Goal: Download file/media

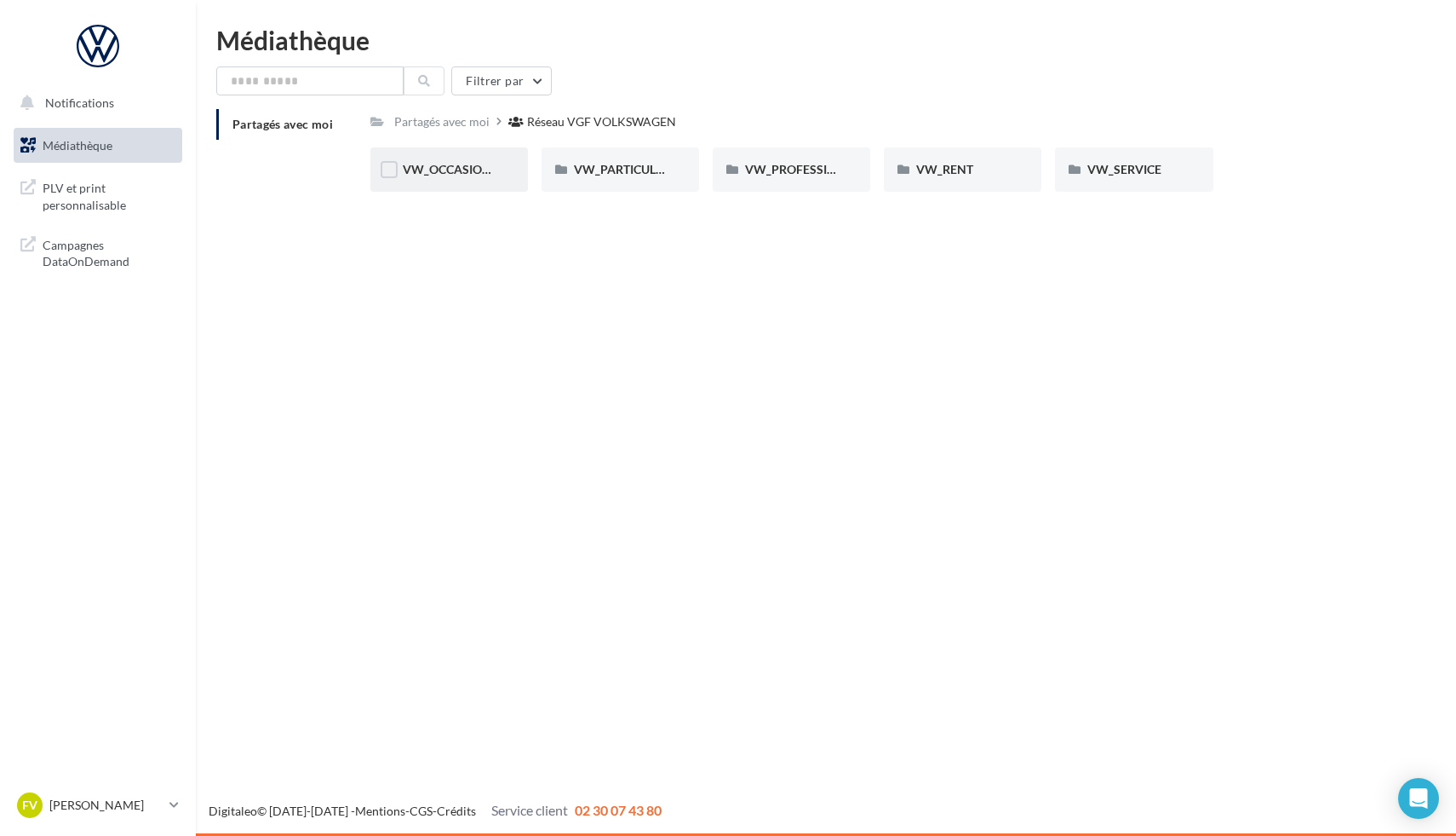
click at [498, 164] on div "VW_OCCASIONS_GARANTIES" at bounding box center [449, 169] width 158 height 44
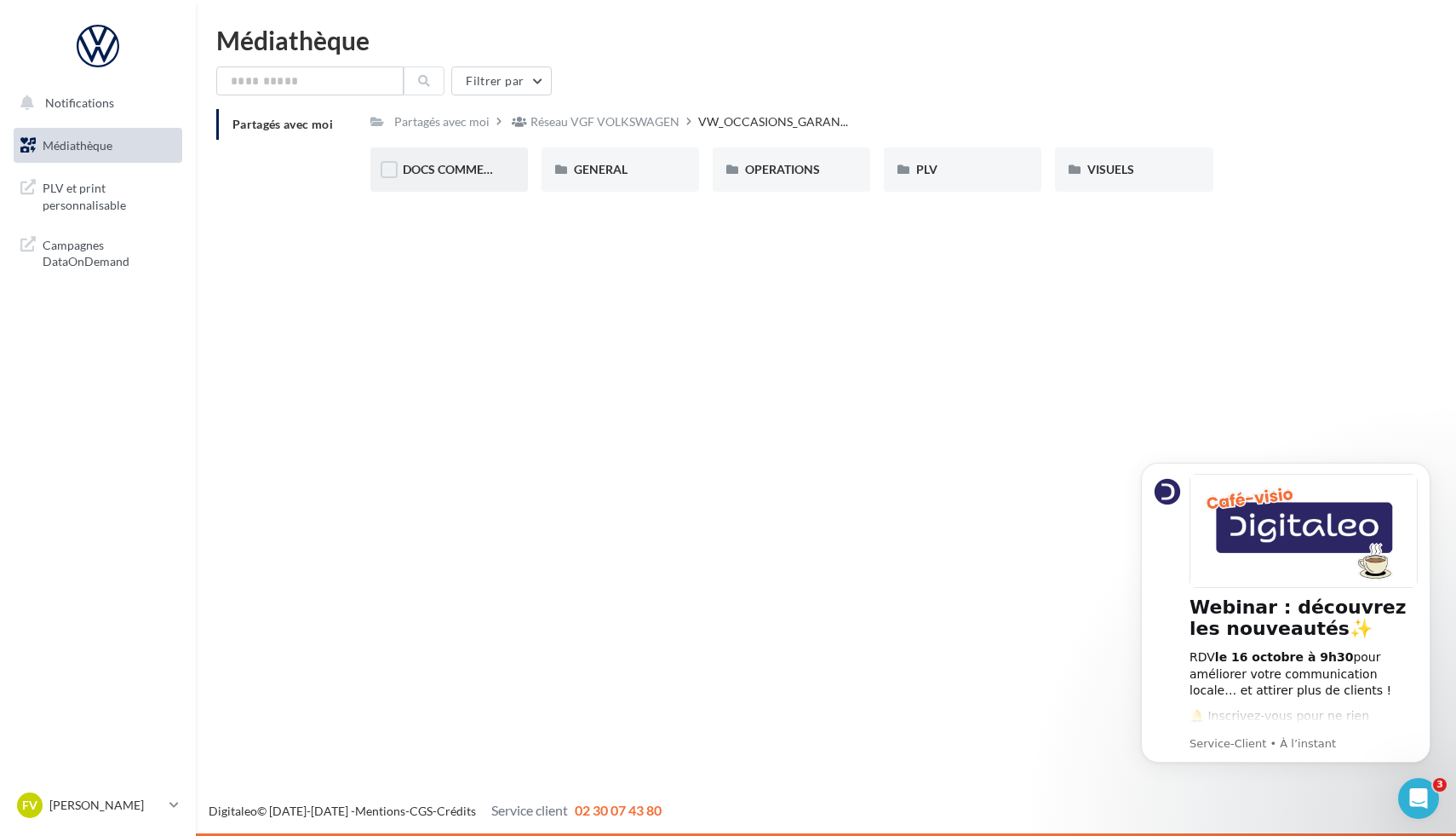
click at [491, 185] on div "DOCS COMMERCIAUX" at bounding box center [449, 169] width 158 height 44
click at [1423, 467] on icon "Dismiss notification" at bounding box center [1425, 467] width 10 height 10
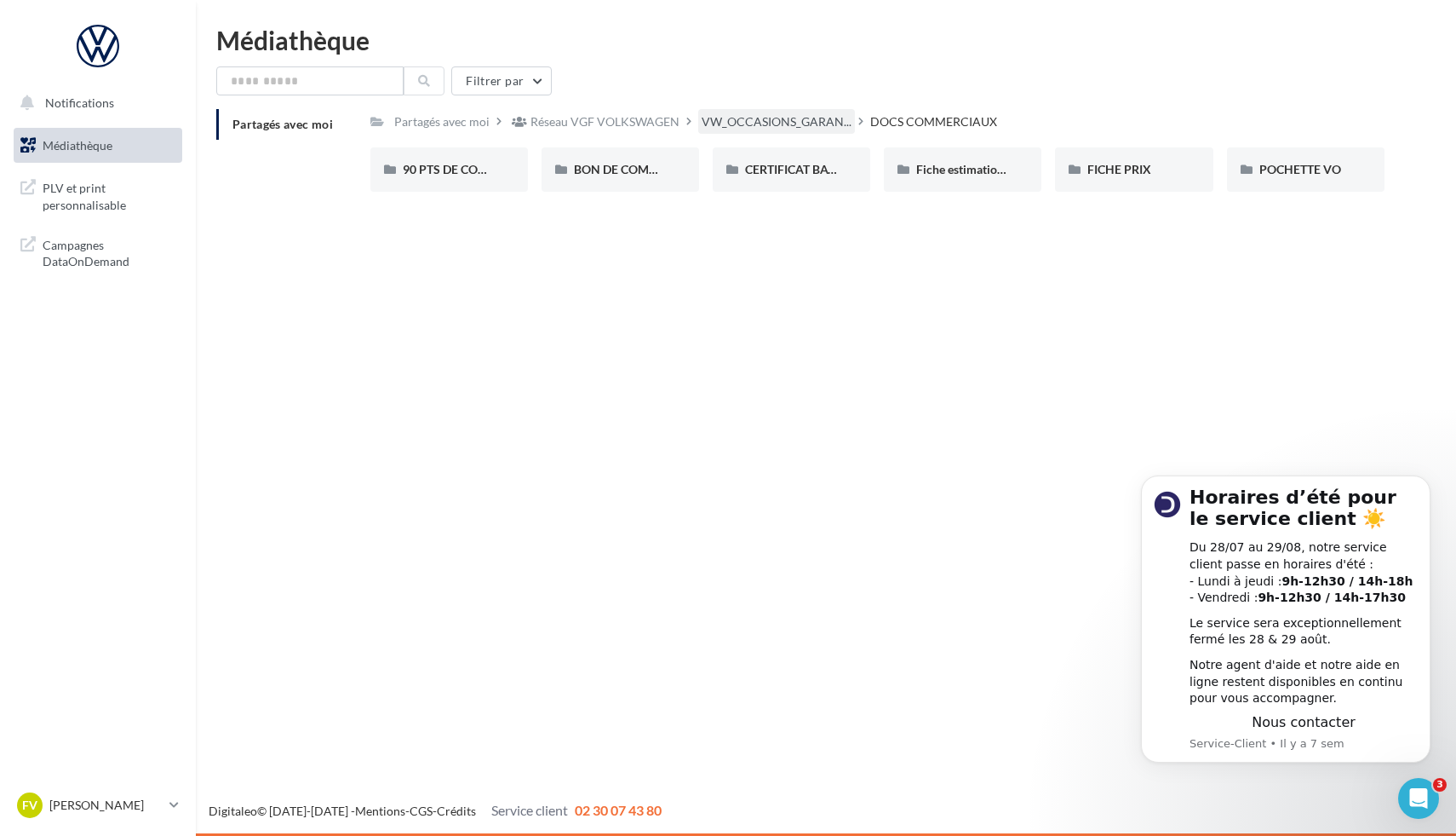
click at [808, 124] on span "VW_OCCASIONS_GARAN..." at bounding box center [776, 121] width 150 height 17
click at [603, 177] on div "GENERAL" at bounding box center [620, 169] width 93 height 17
click at [486, 183] on div "Charte VO" at bounding box center [449, 169] width 158 height 44
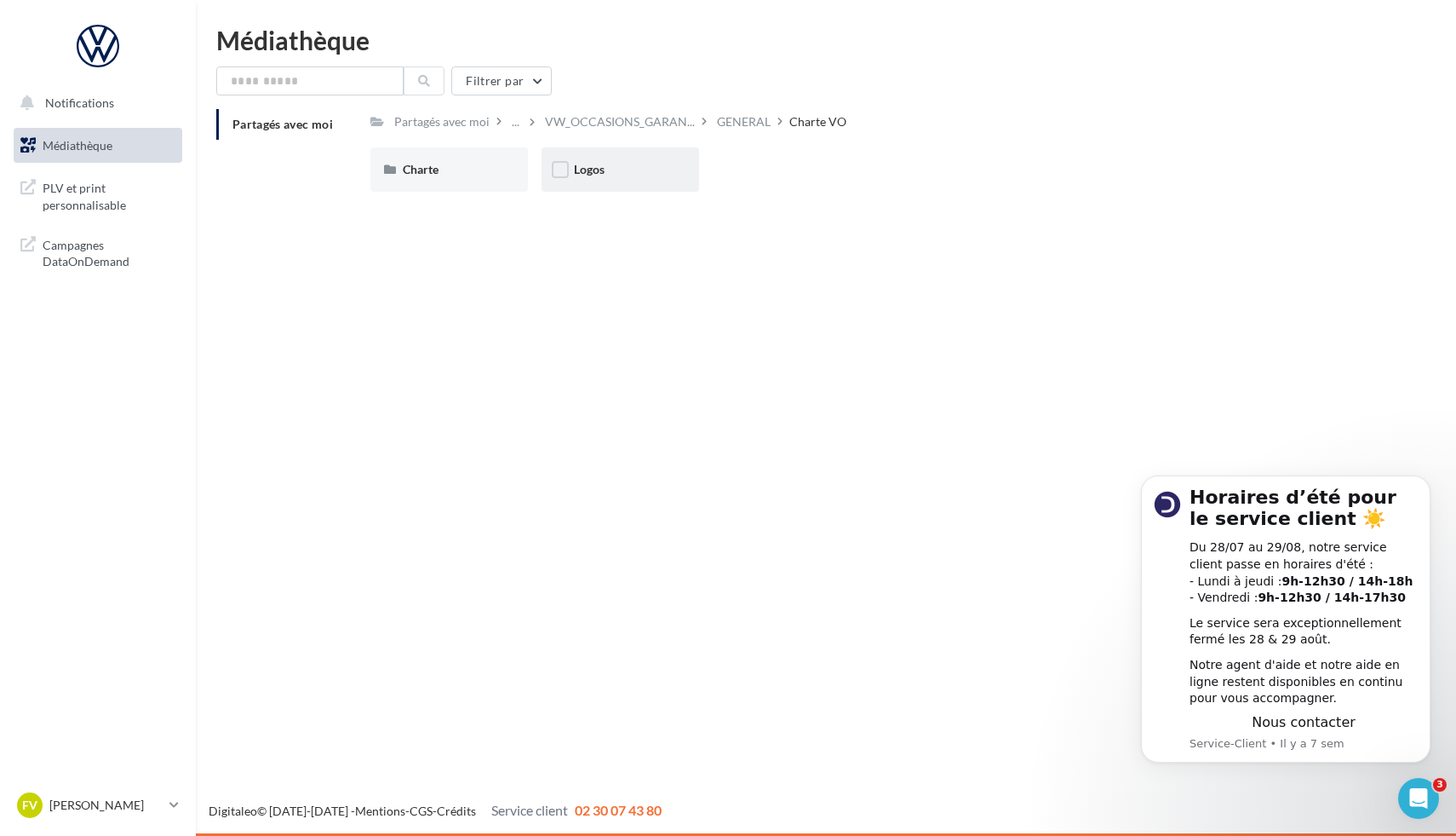
click at [565, 189] on div "Logos" at bounding box center [620, 169] width 158 height 44
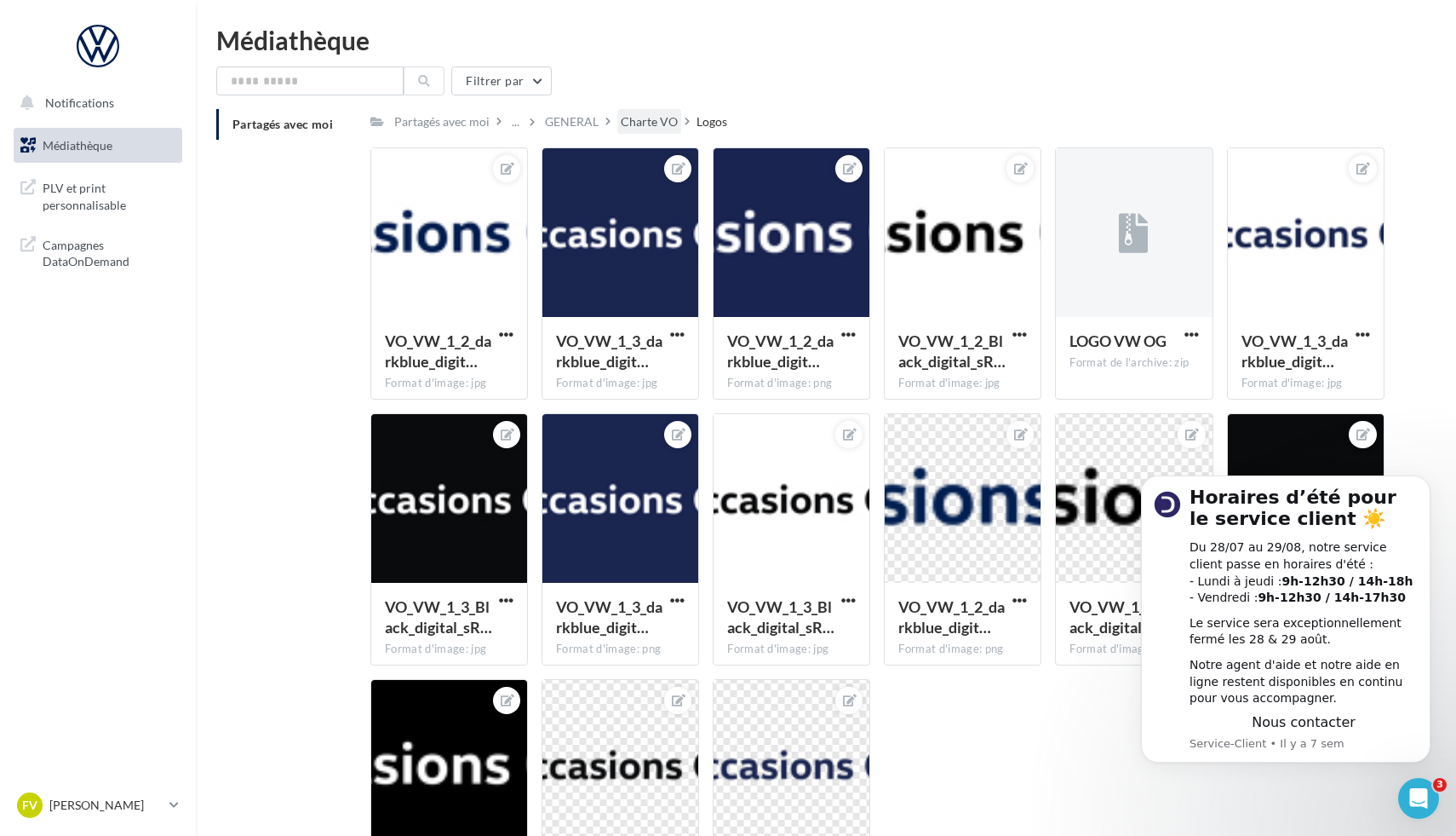
click at [648, 123] on div "Charte VO" at bounding box center [649, 121] width 57 height 17
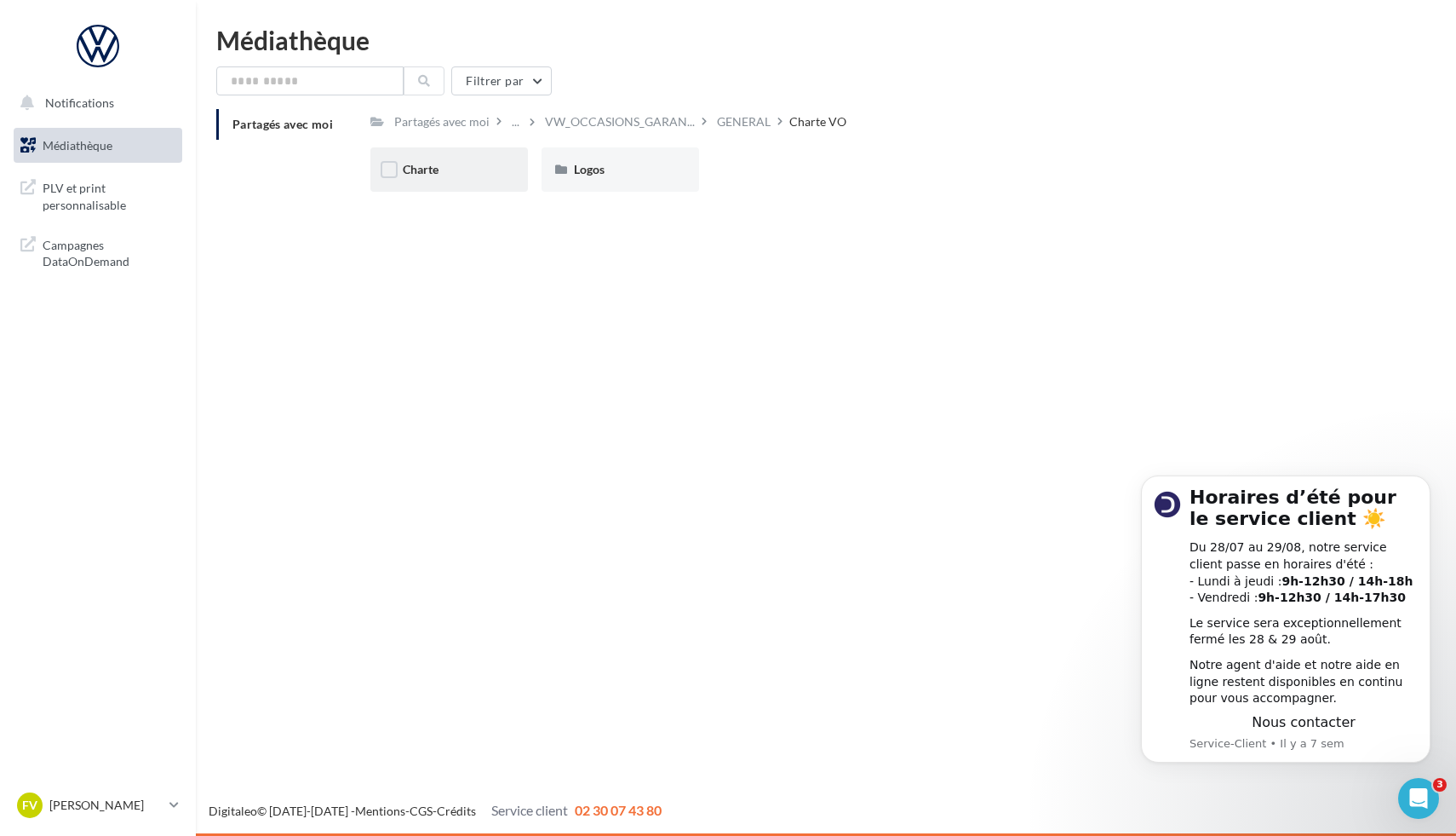
click at [473, 162] on div "Charte" at bounding box center [449, 169] width 93 height 17
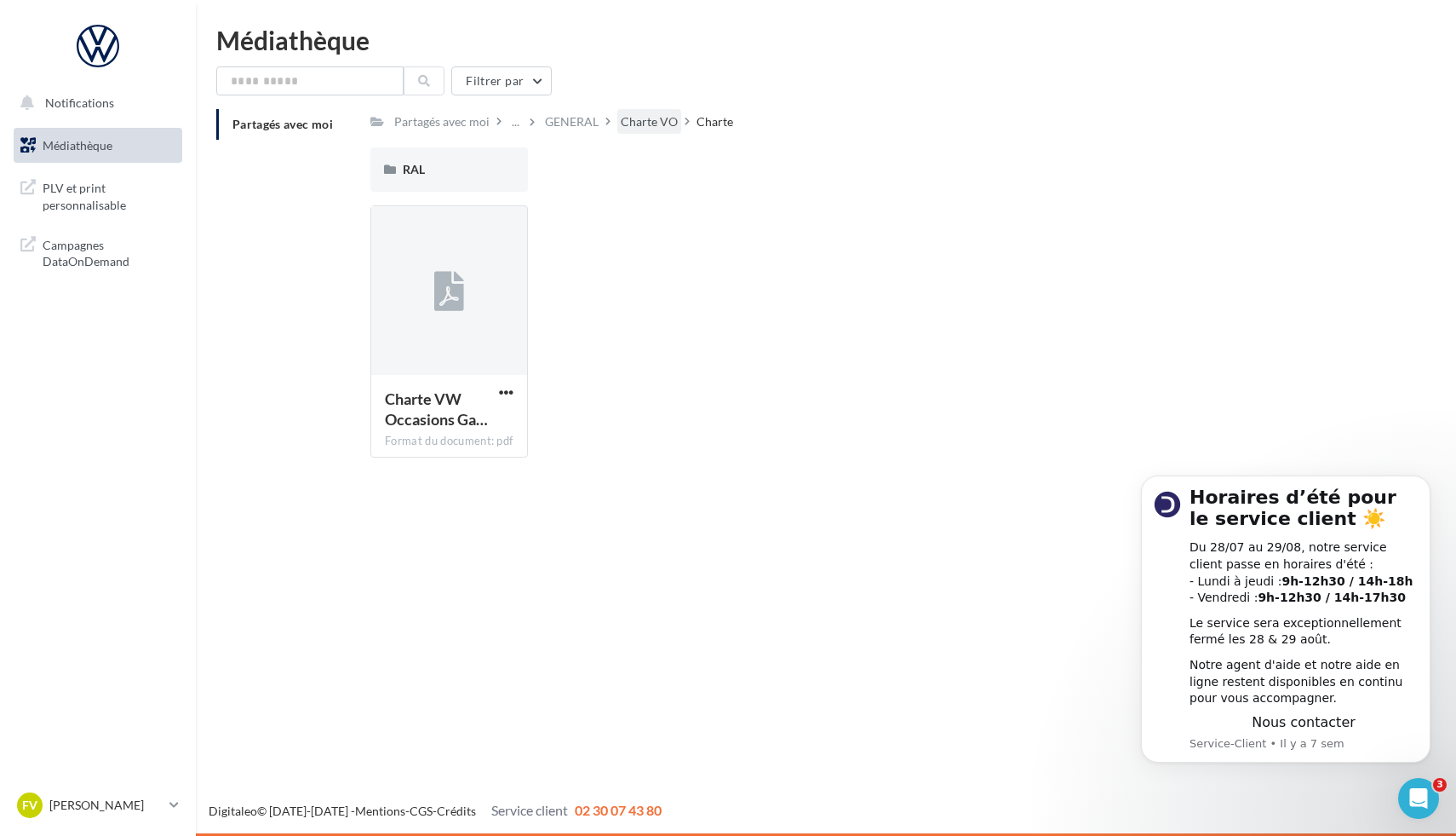
click at [635, 129] on div "Charte VO" at bounding box center [649, 121] width 57 height 17
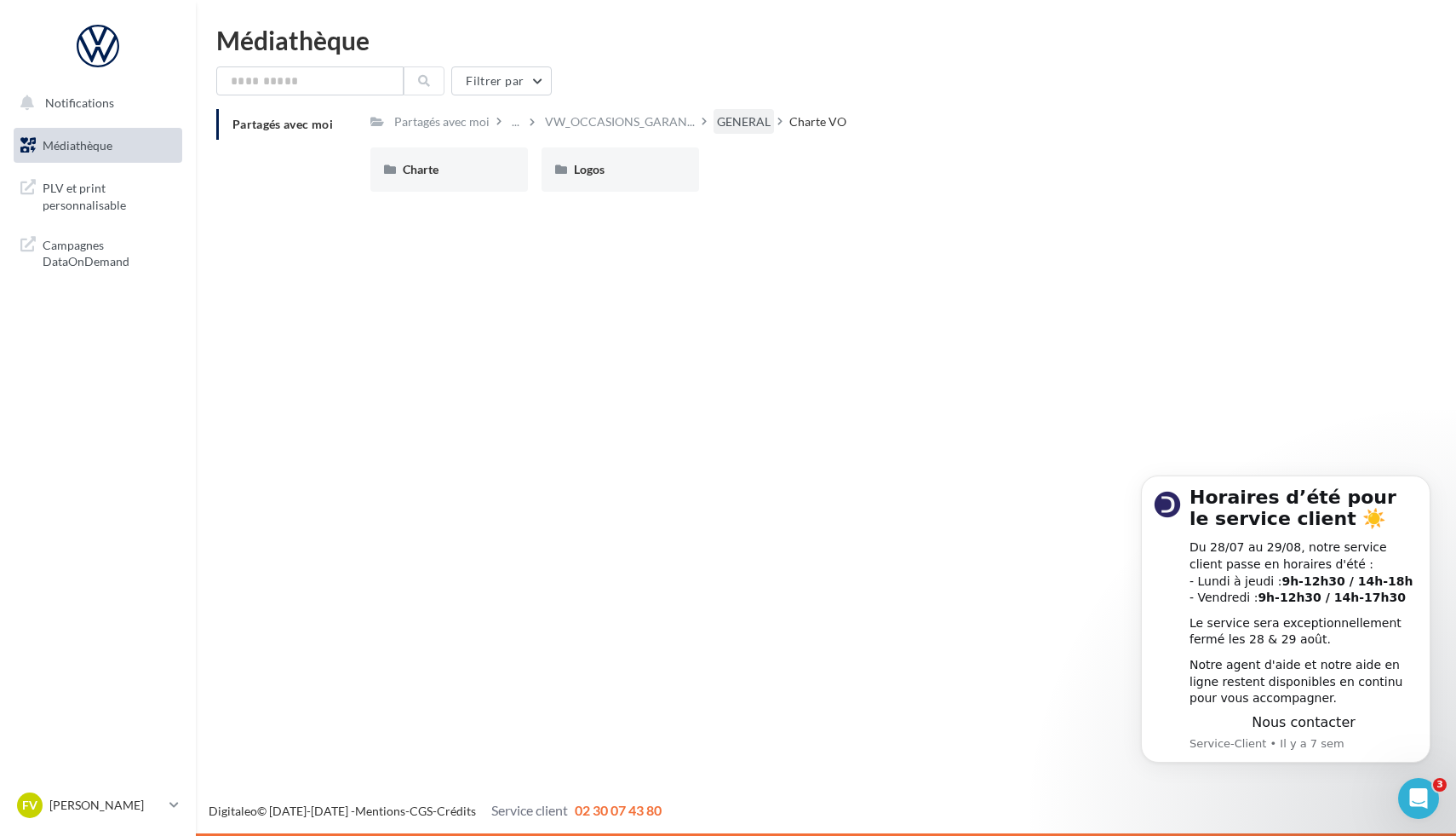
click at [734, 134] on div "GENERAL" at bounding box center [743, 122] width 61 height 25
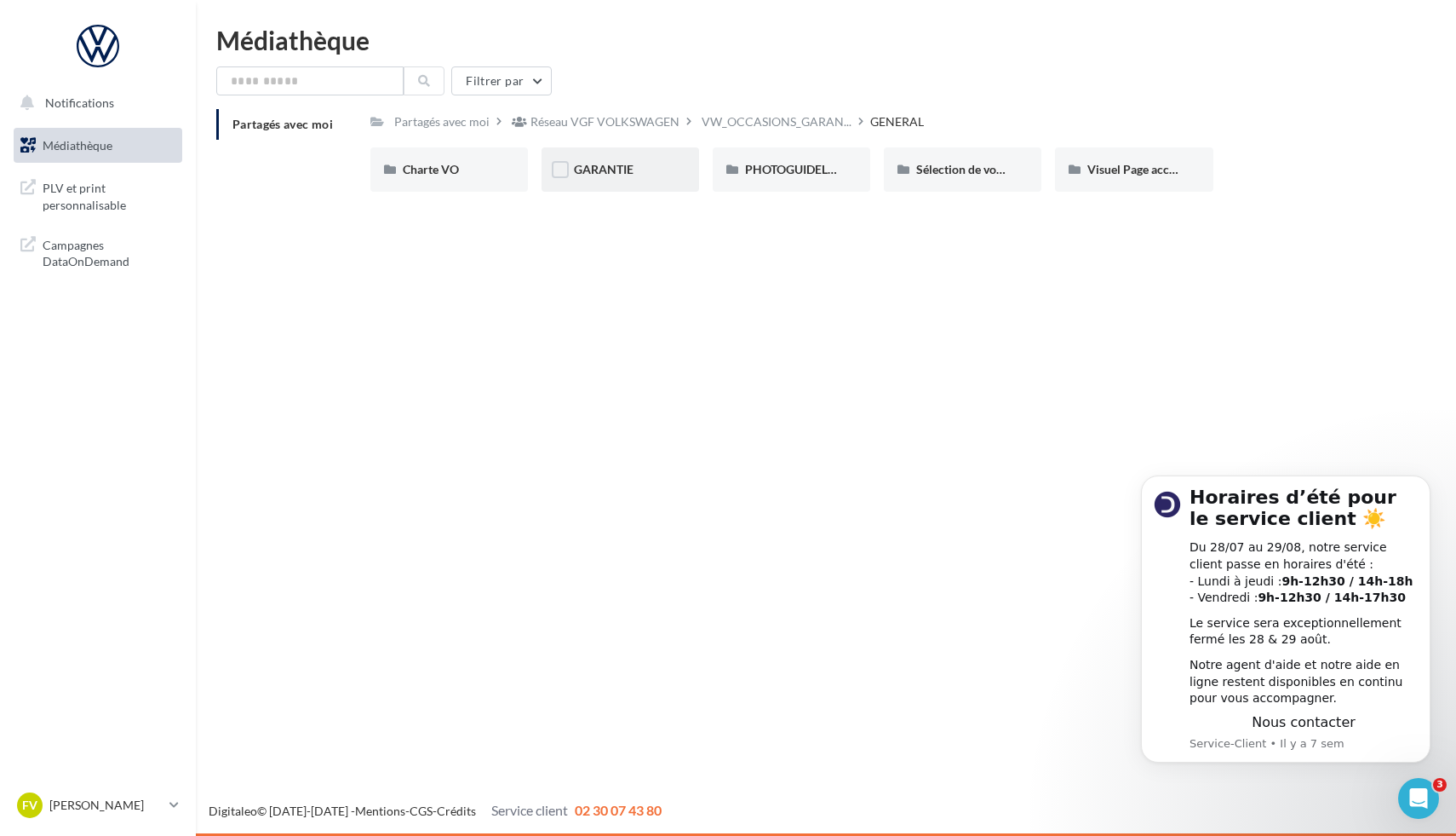
click at [638, 186] on div "GARANTIE" at bounding box center [620, 169] width 158 height 44
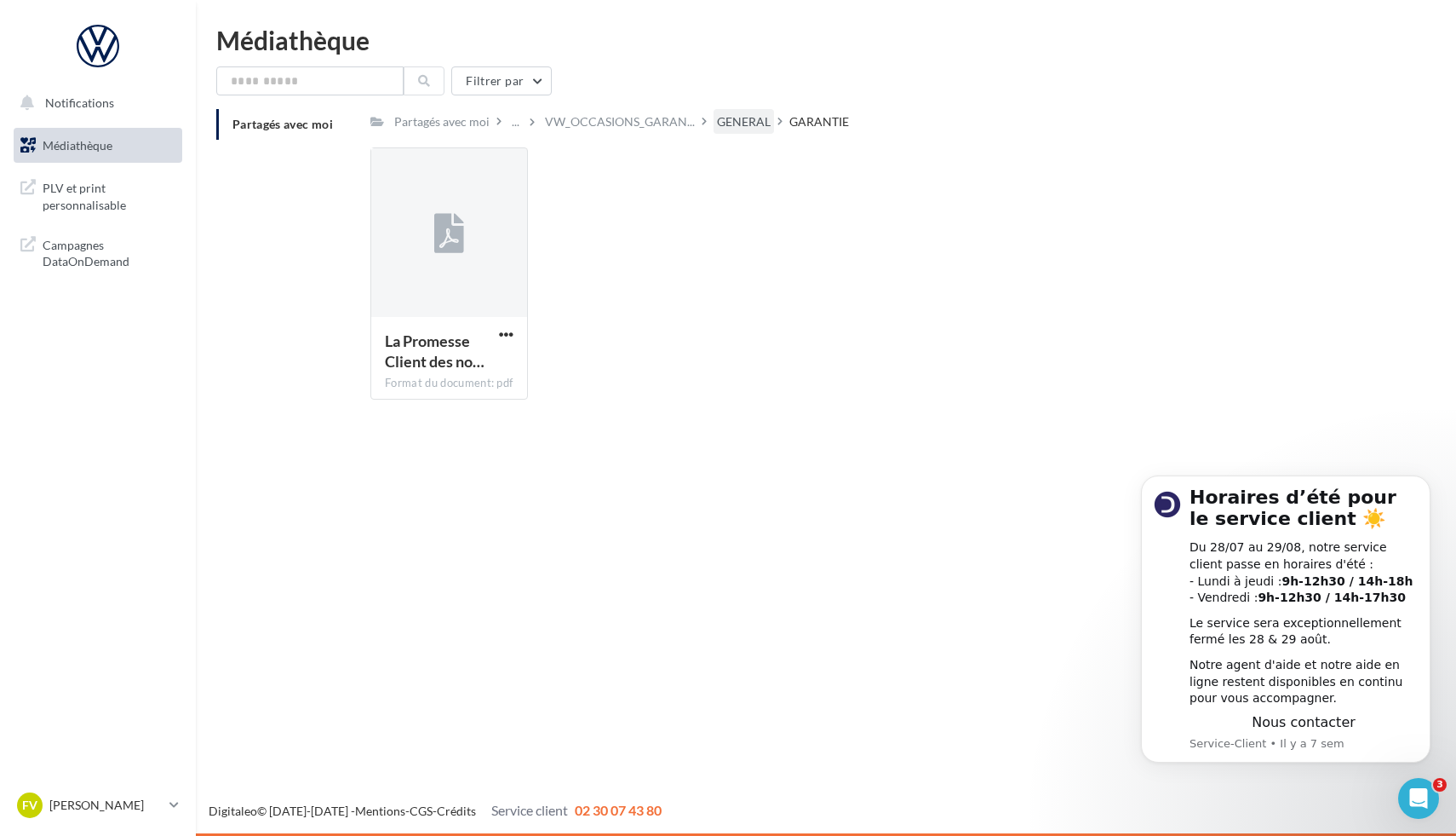
click at [744, 123] on div "GENERAL" at bounding box center [743, 121] width 54 height 17
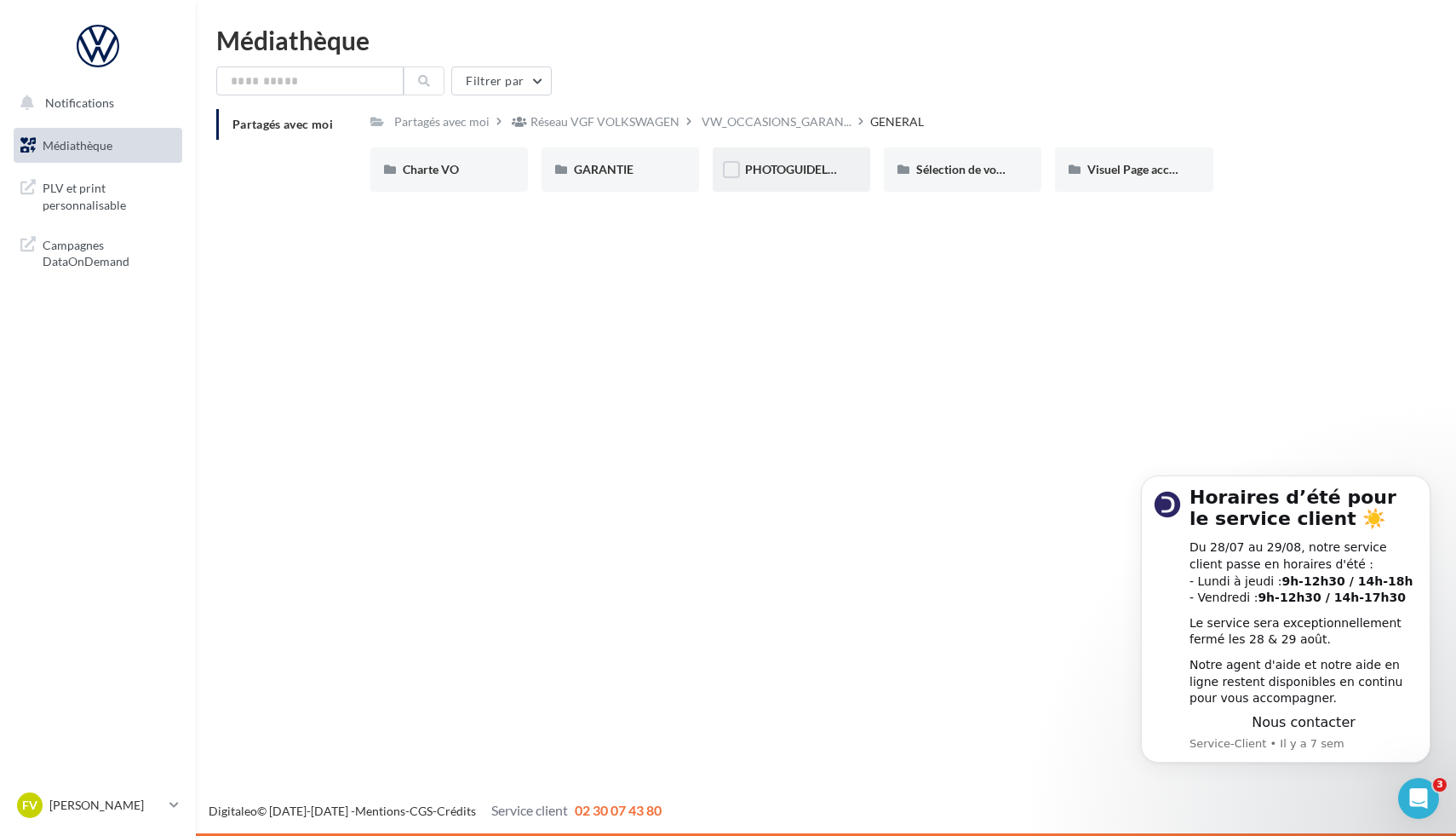
click at [807, 178] on div "PHOTOGUIDELINE" at bounding box center [791, 169] width 93 height 17
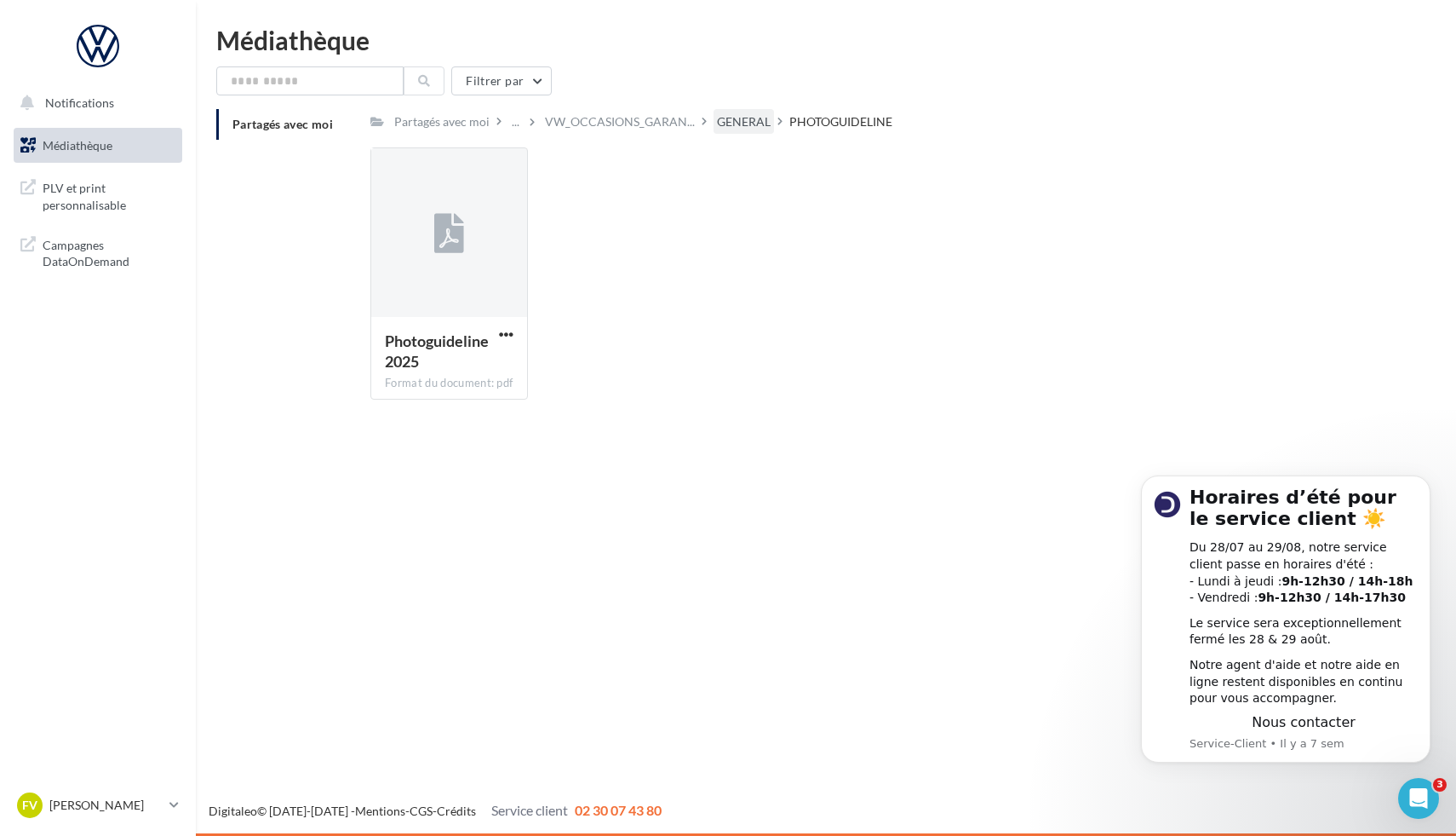
click at [755, 128] on div "GENERAL" at bounding box center [743, 121] width 54 height 17
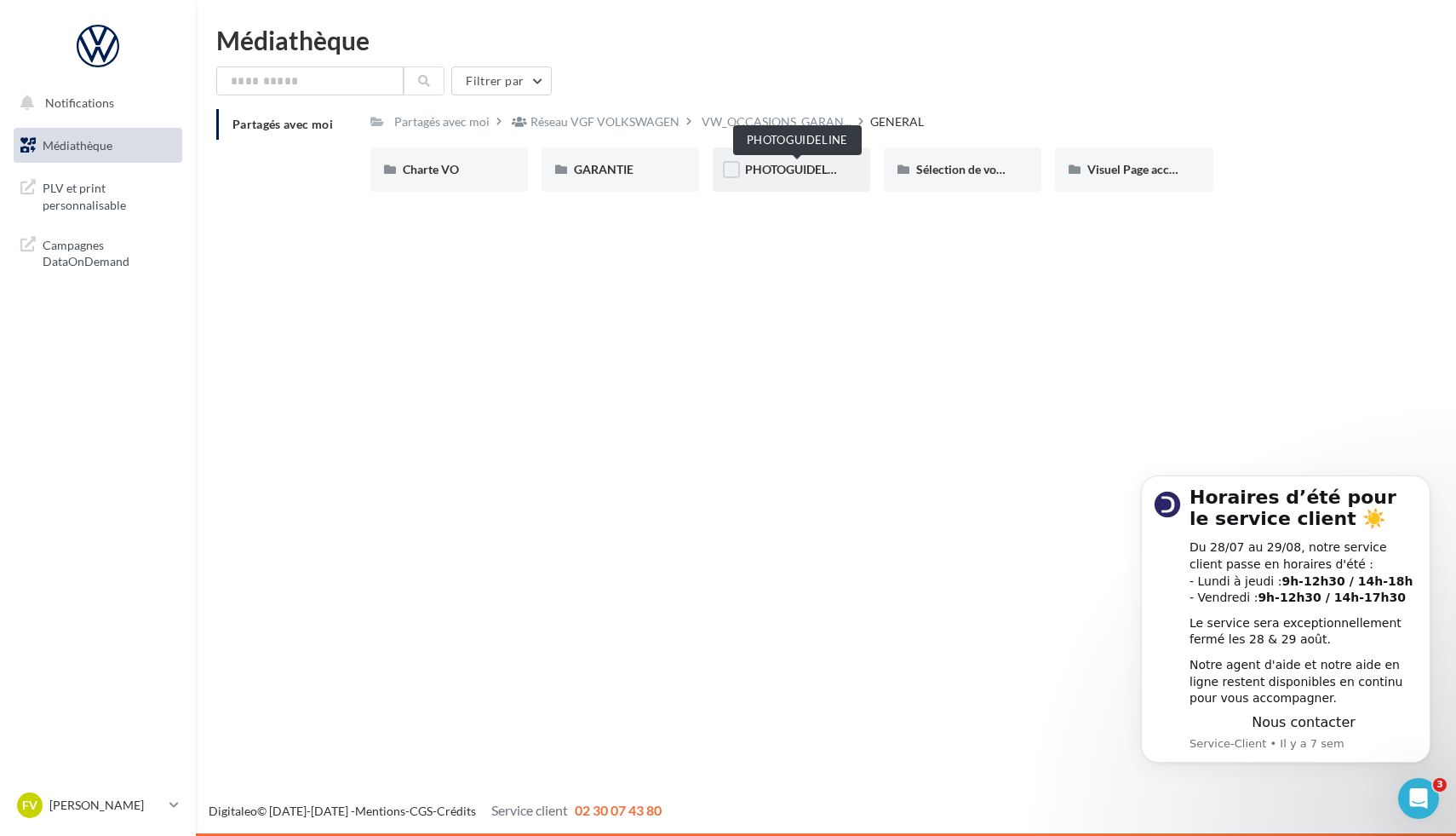
click at [775, 166] on span "PHOTOGUIDELINE" at bounding box center [796, 169] width 102 height 14
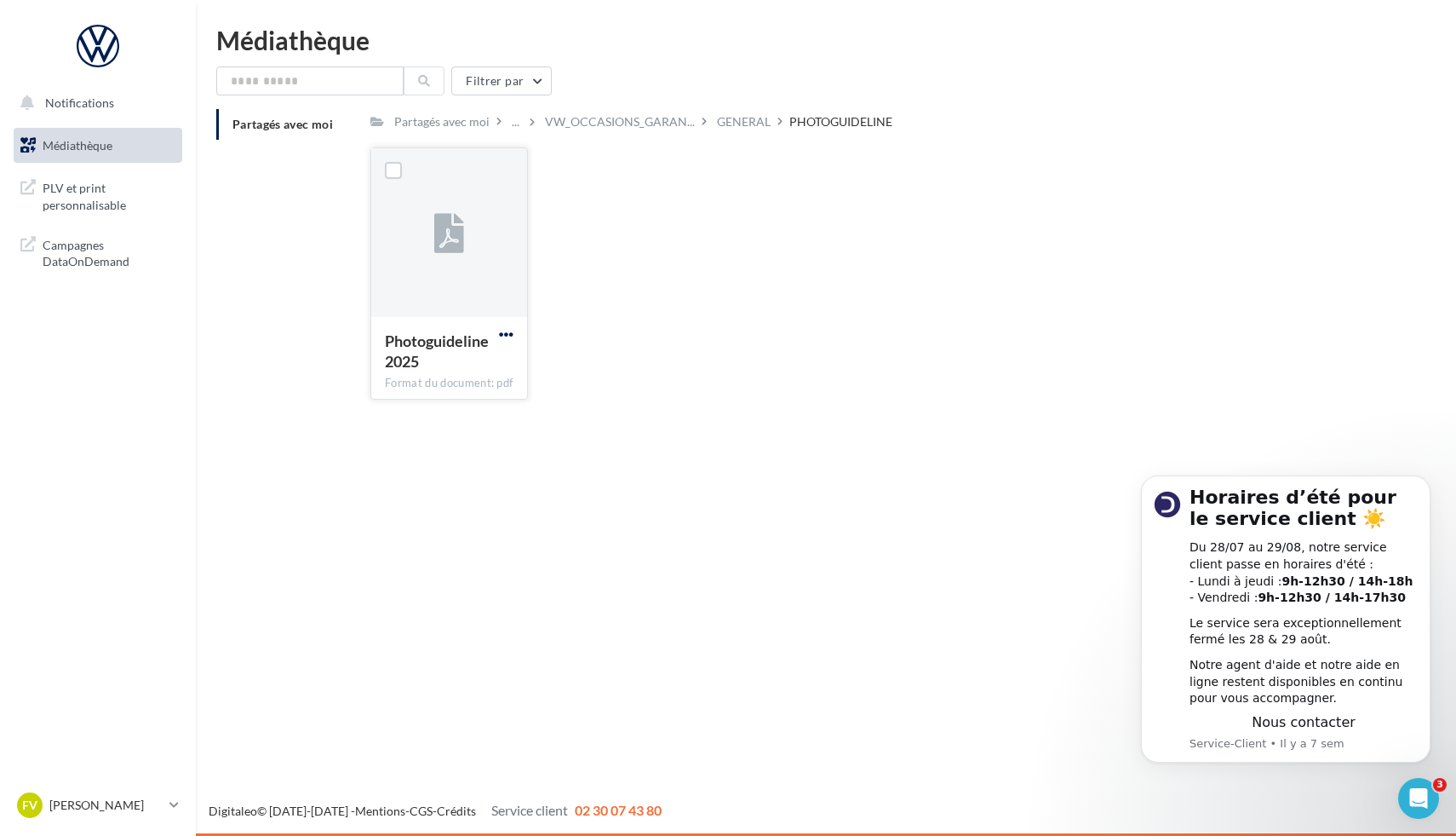
click at [509, 335] on span "button" at bounding box center [506, 334] width 14 height 14
click at [474, 366] on button "Télécharger" at bounding box center [431, 368] width 170 height 44
click at [763, 118] on div "GENERAL" at bounding box center [743, 121] width 54 height 17
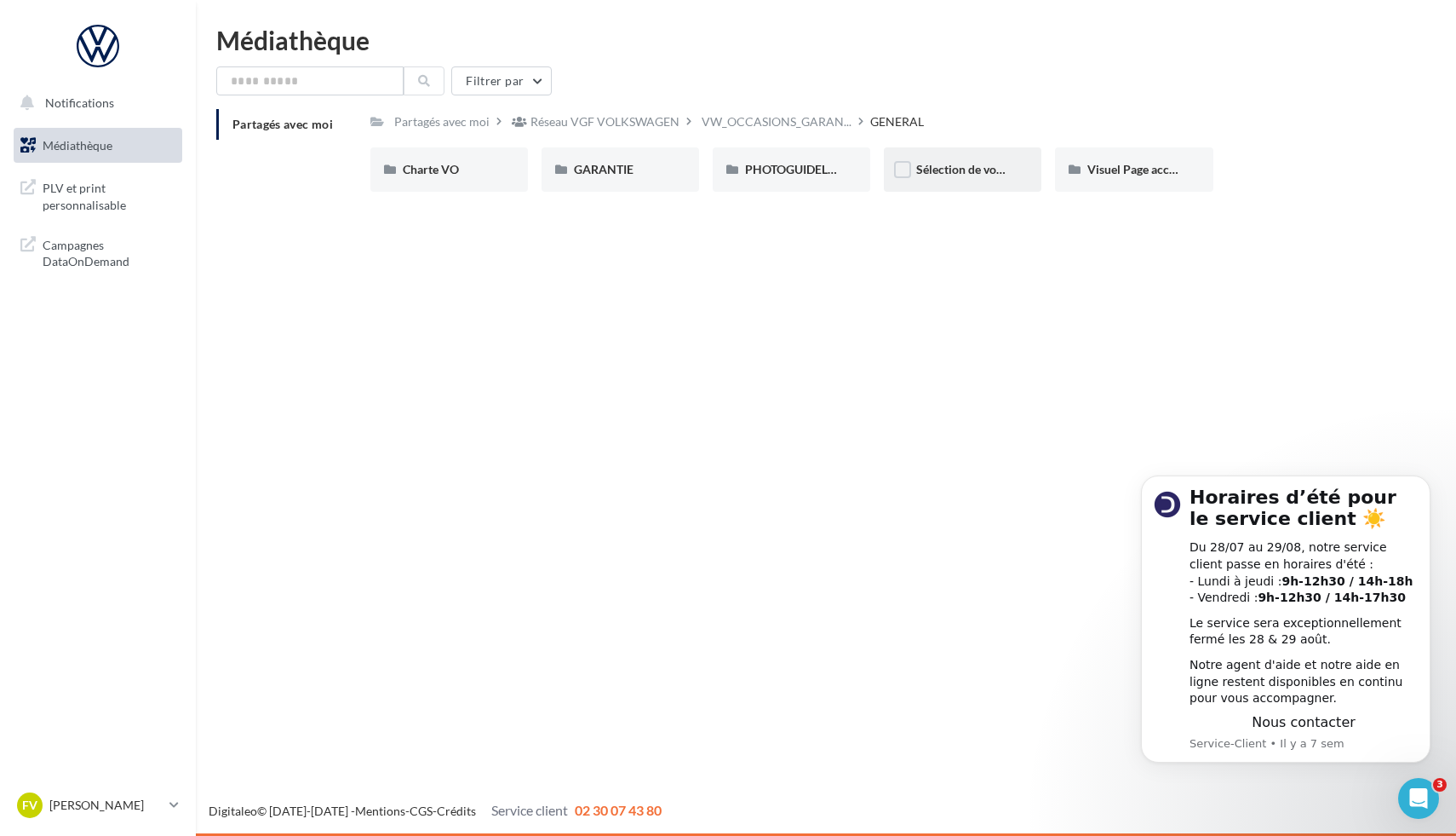
click at [947, 187] on div "Sélection de votre partenaire" at bounding box center [962, 169] width 158 height 44
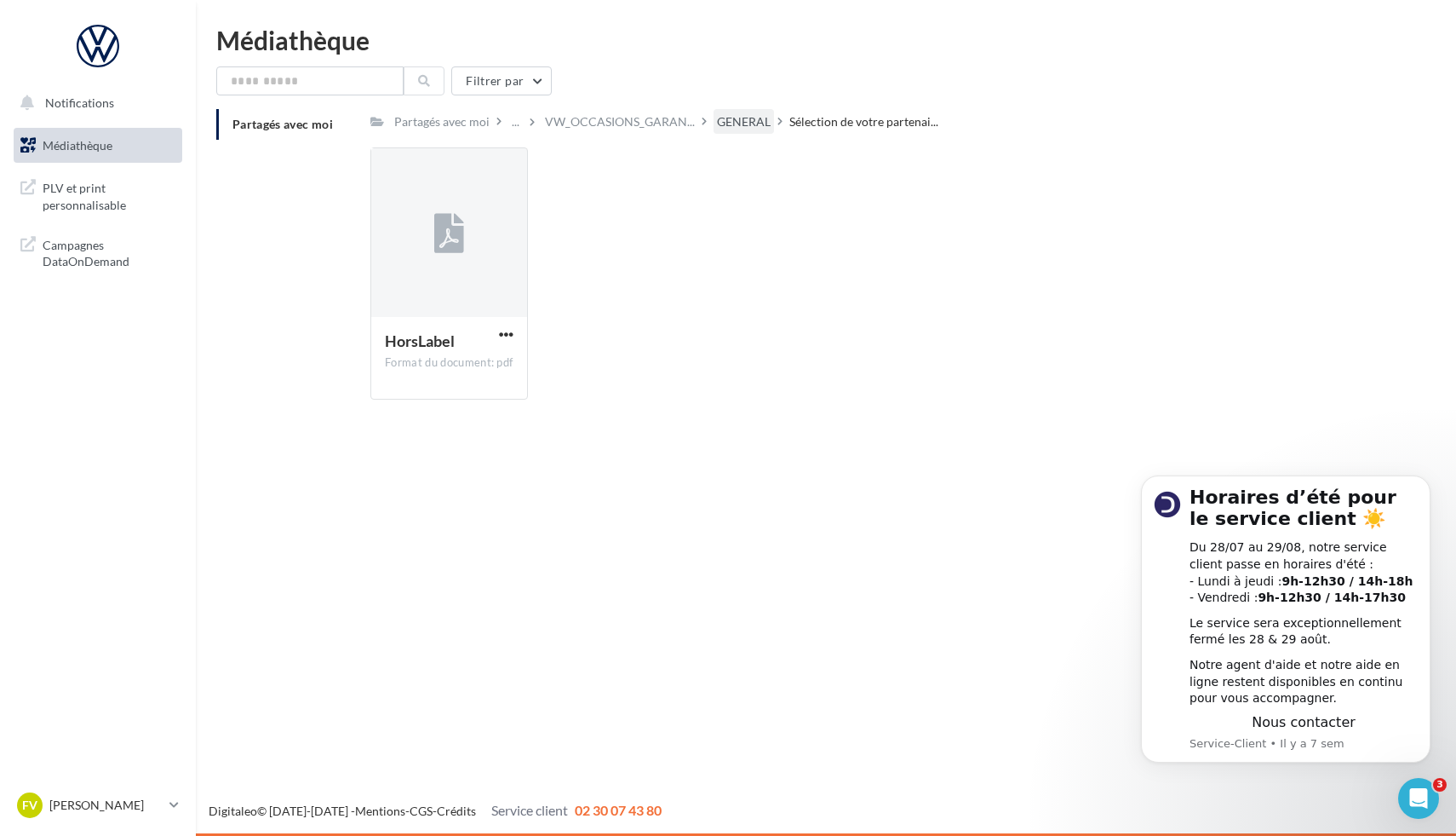
click at [732, 131] on div "GENERAL" at bounding box center [743, 122] width 61 height 25
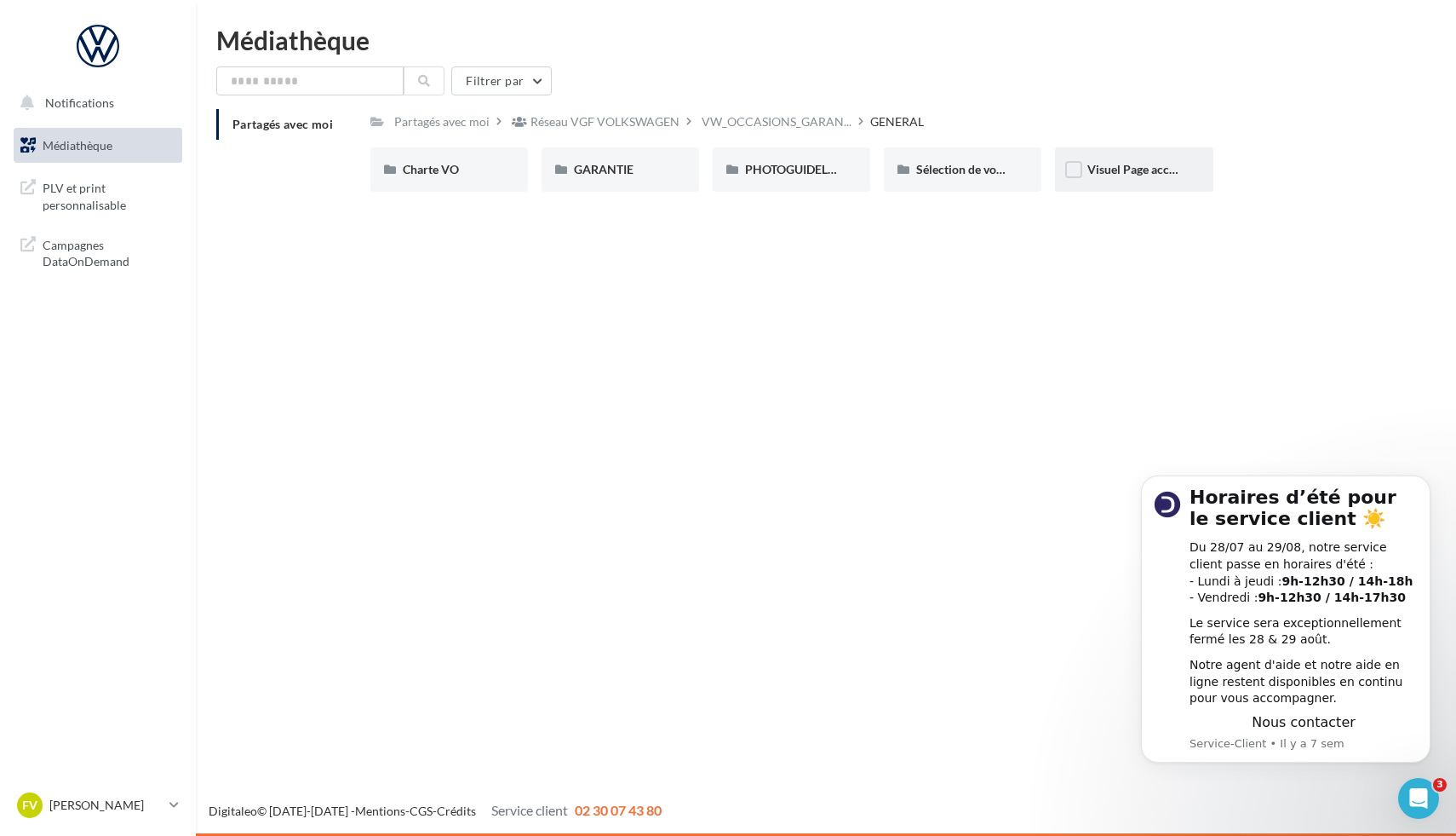
click at [1118, 183] on div "Visuel Page accueil" at bounding box center [1133, 169] width 158 height 44
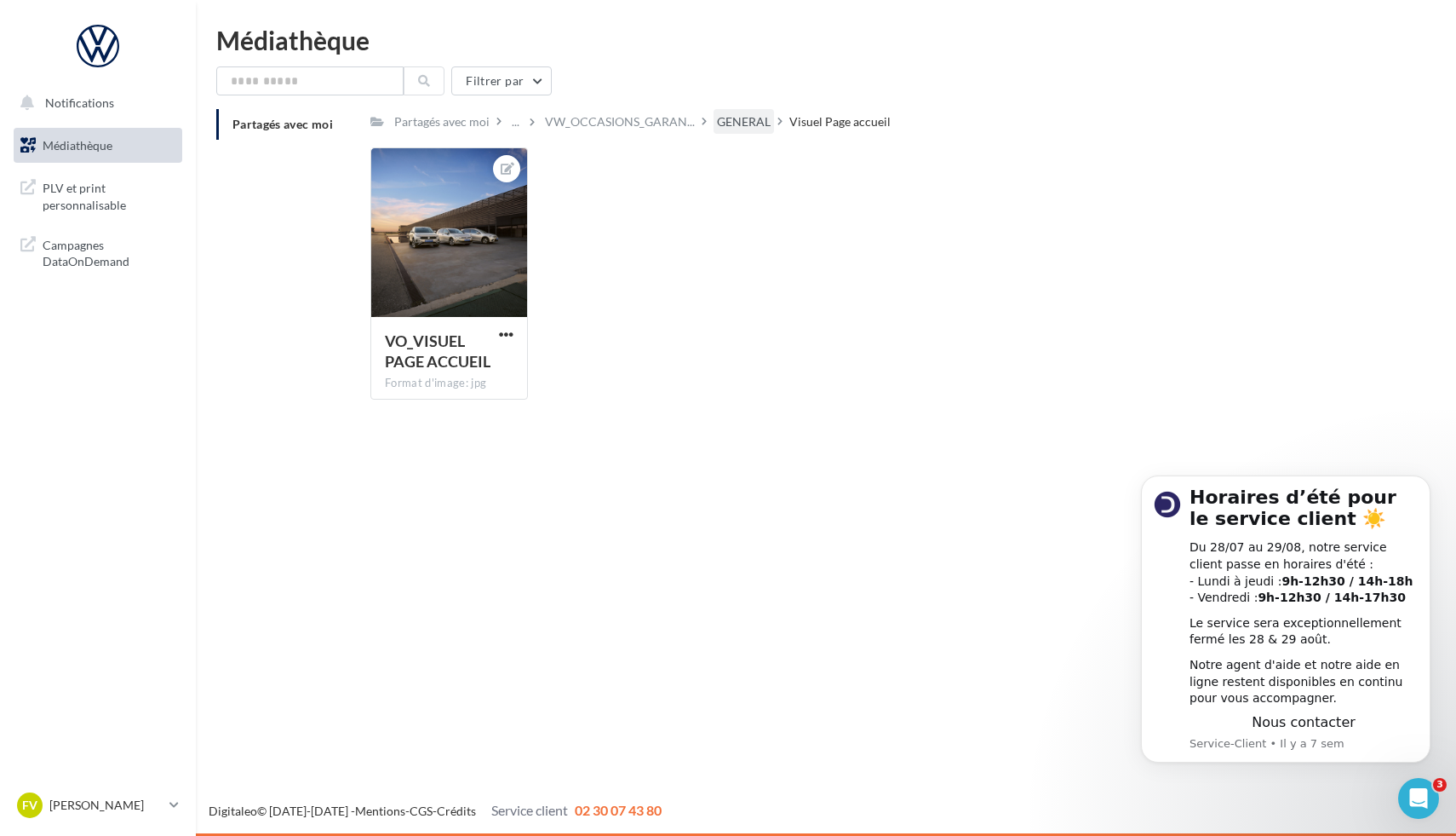
click at [723, 129] on div "GENERAL" at bounding box center [743, 121] width 54 height 17
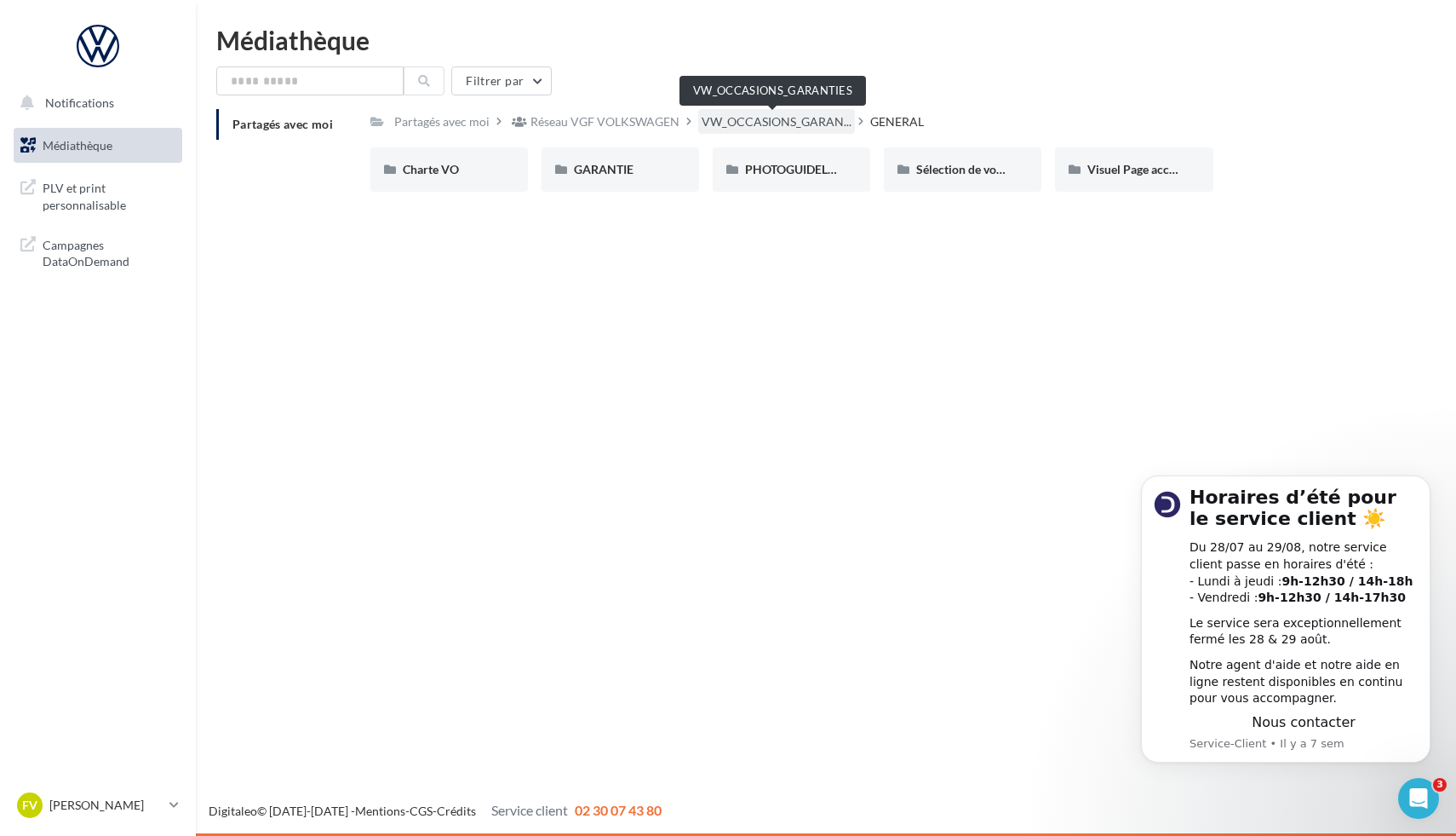
click at [805, 128] on span "VW_OCCASIONS_GARAN..." at bounding box center [776, 121] width 150 height 17
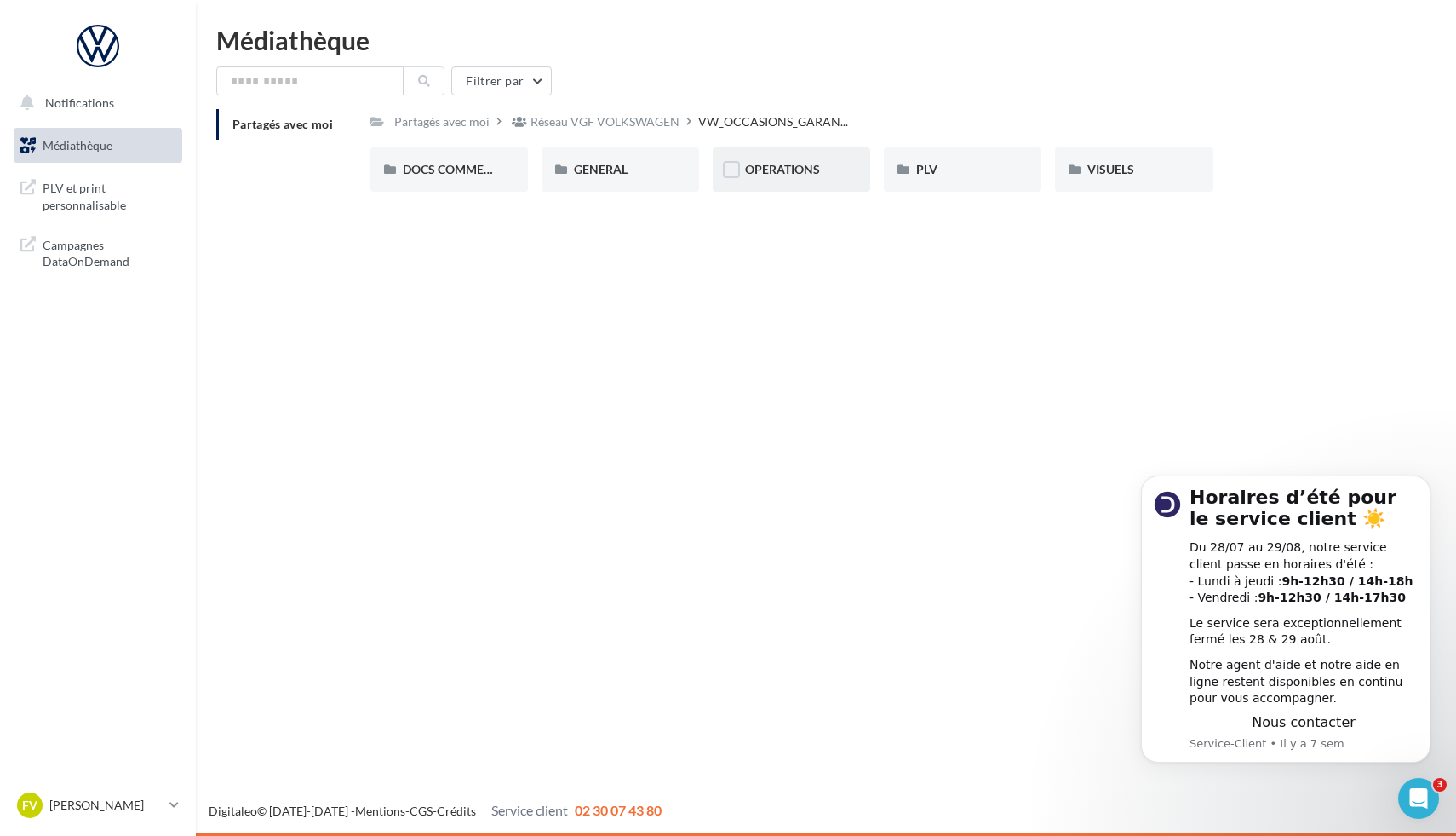
click at [794, 182] on div "OPERATIONS" at bounding box center [791, 169] width 158 height 44
click at [506, 183] on div "1_OPERATION_Dispo_immédiate" at bounding box center [449, 169] width 158 height 44
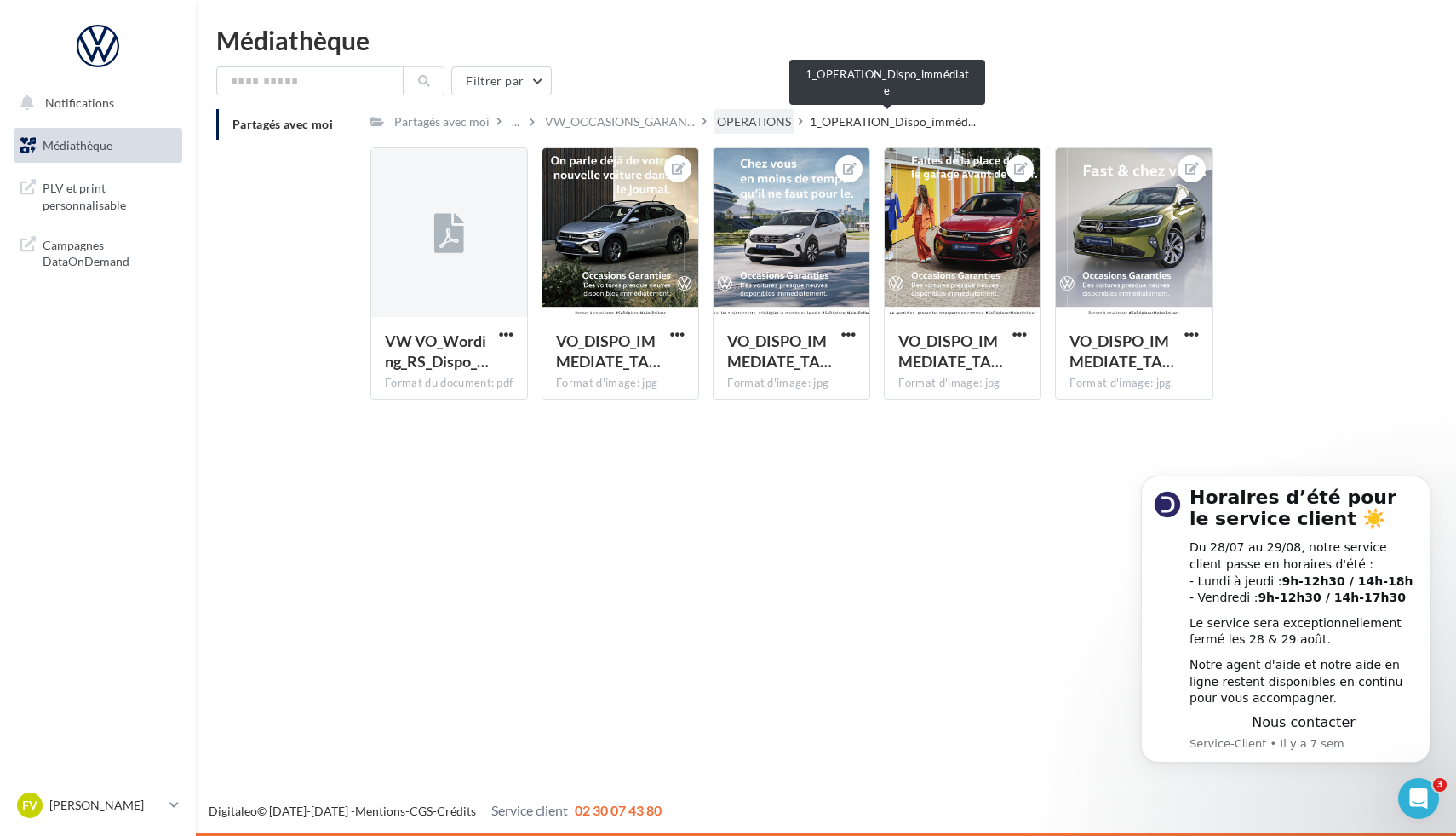
click at [782, 132] on div "OPERATIONS" at bounding box center [754, 122] width 81 height 25
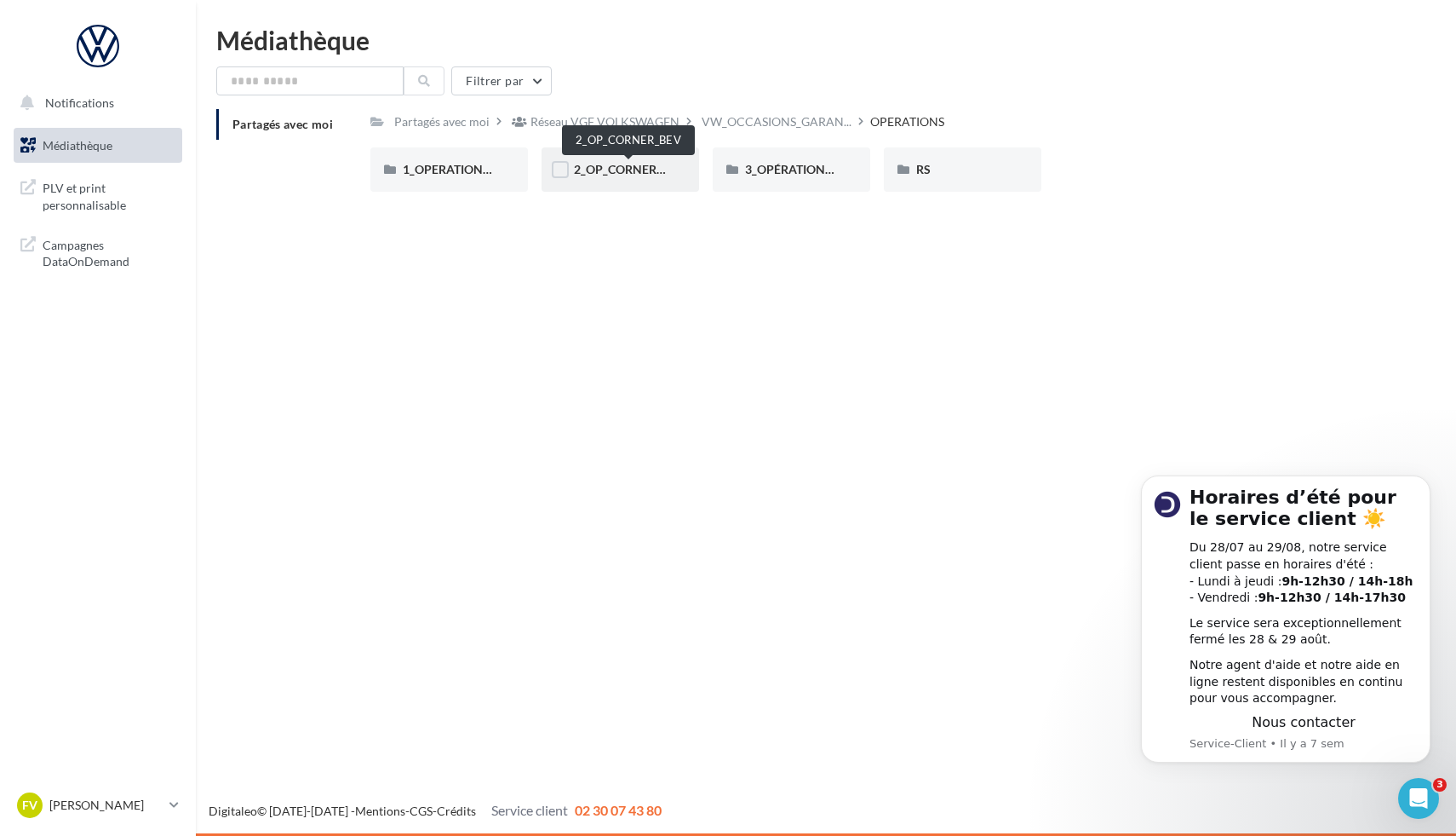
click at [650, 168] on span "2_OP_CORNER_BEV" at bounding box center [629, 169] width 111 height 14
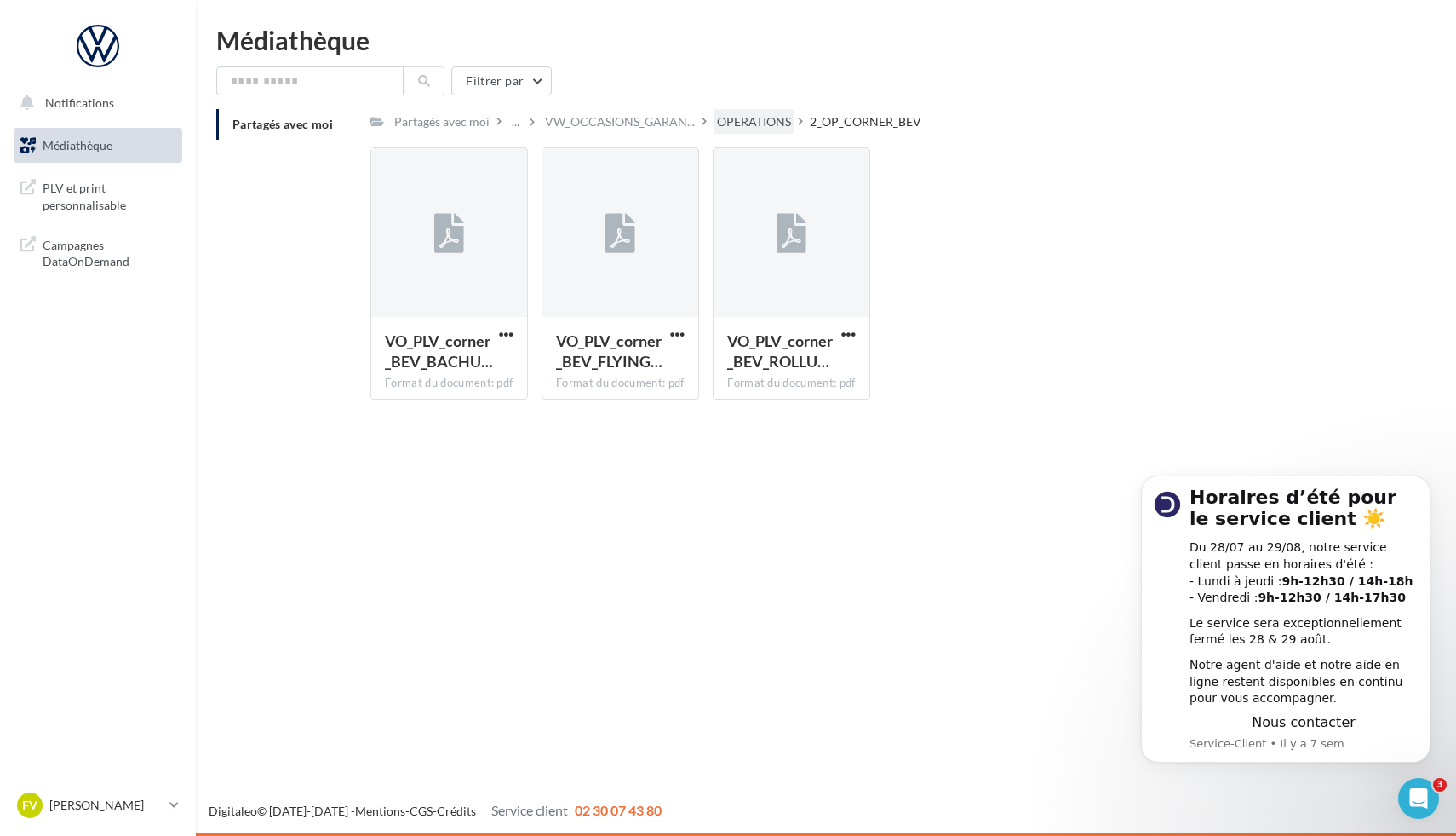
click at [776, 126] on div "OPERATIONS" at bounding box center [754, 121] width 74 height 17
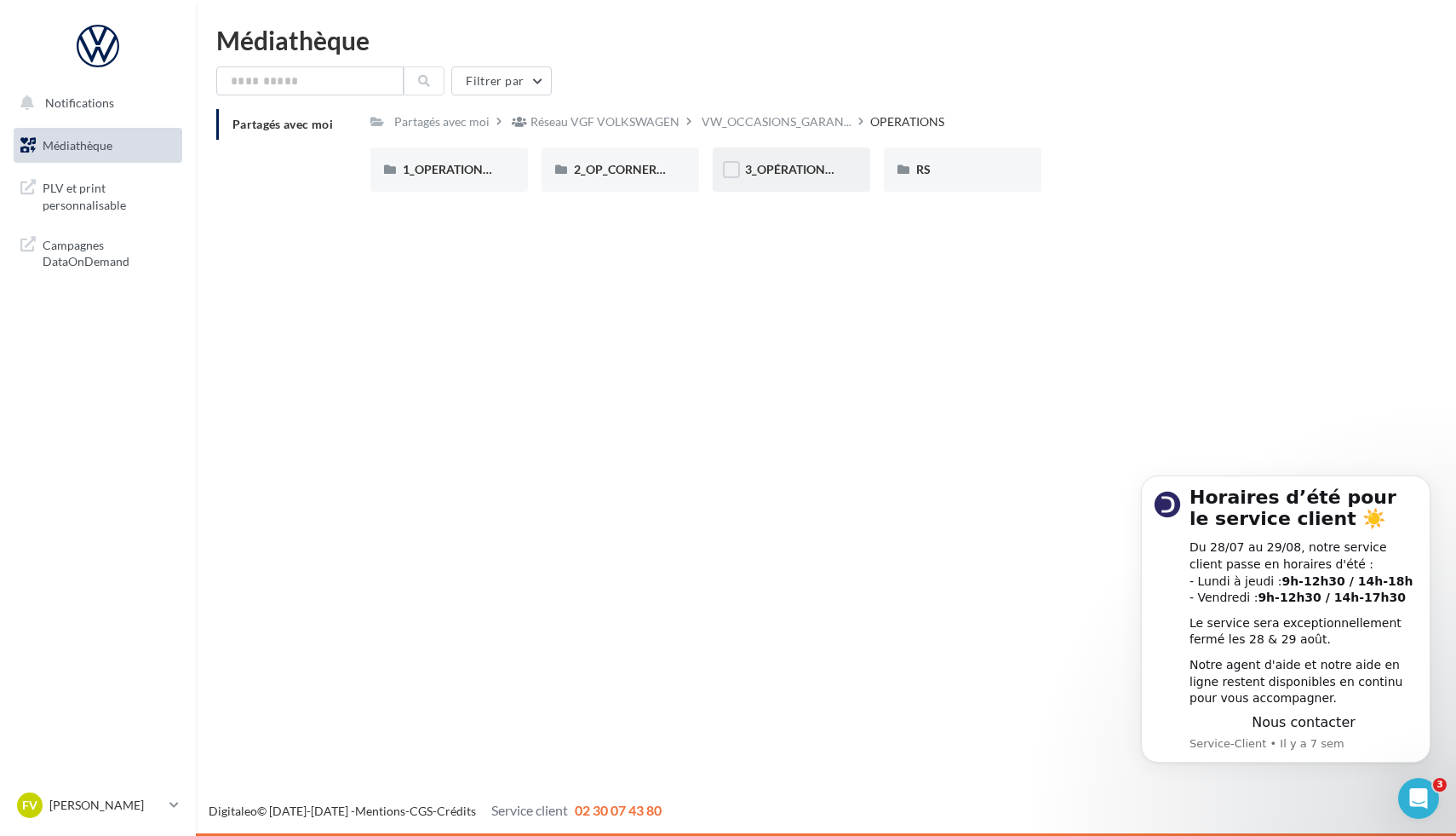
click at [821, 178] on div "3_OPÉRATION_OPO_VO_SKODA_CUPRA" at bounding box center [791, 169] width 93 height 17
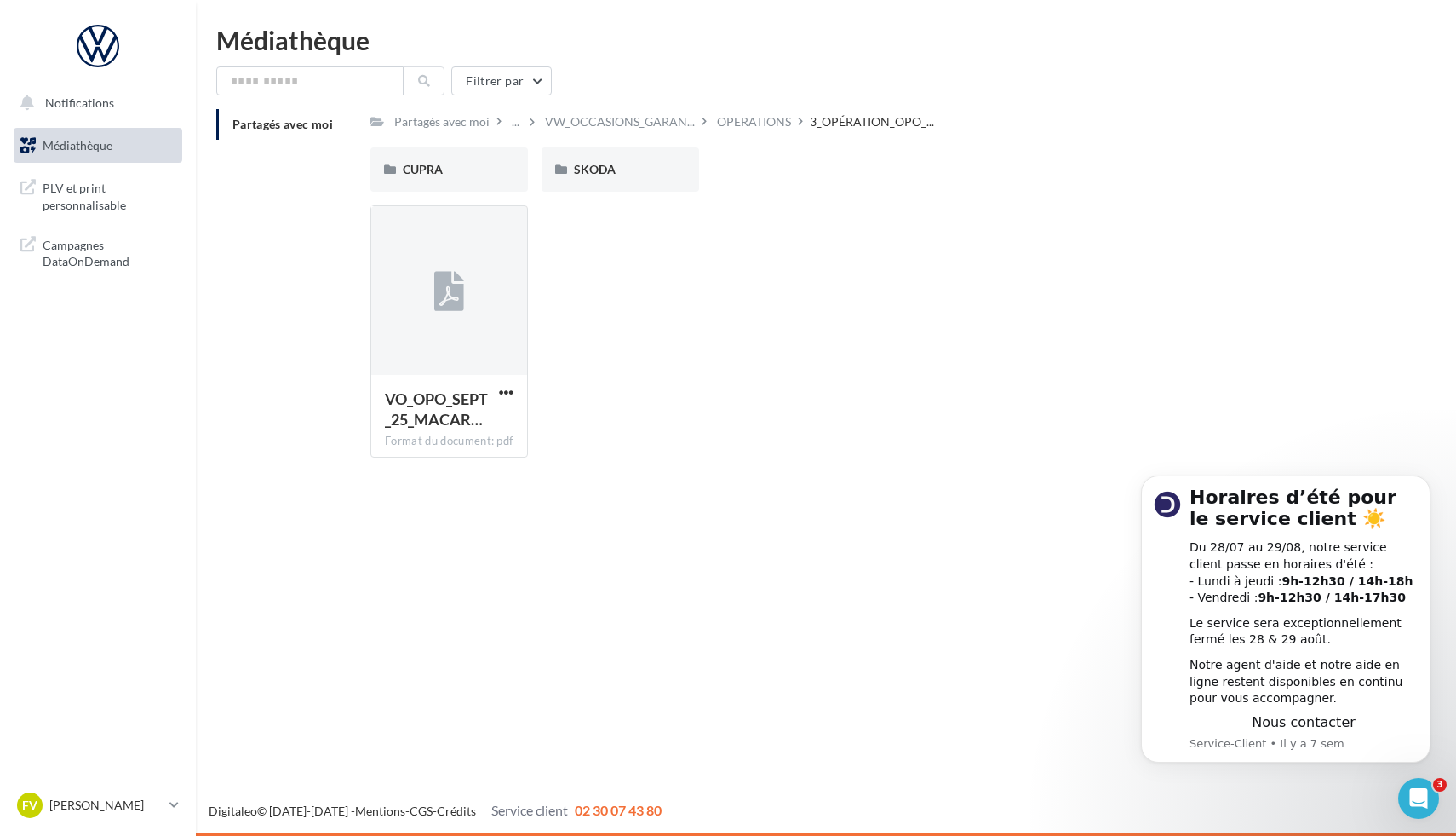
click at [747, 119] on div "OPERATIONS" at bounding box center [754, 121] width 74 height 17
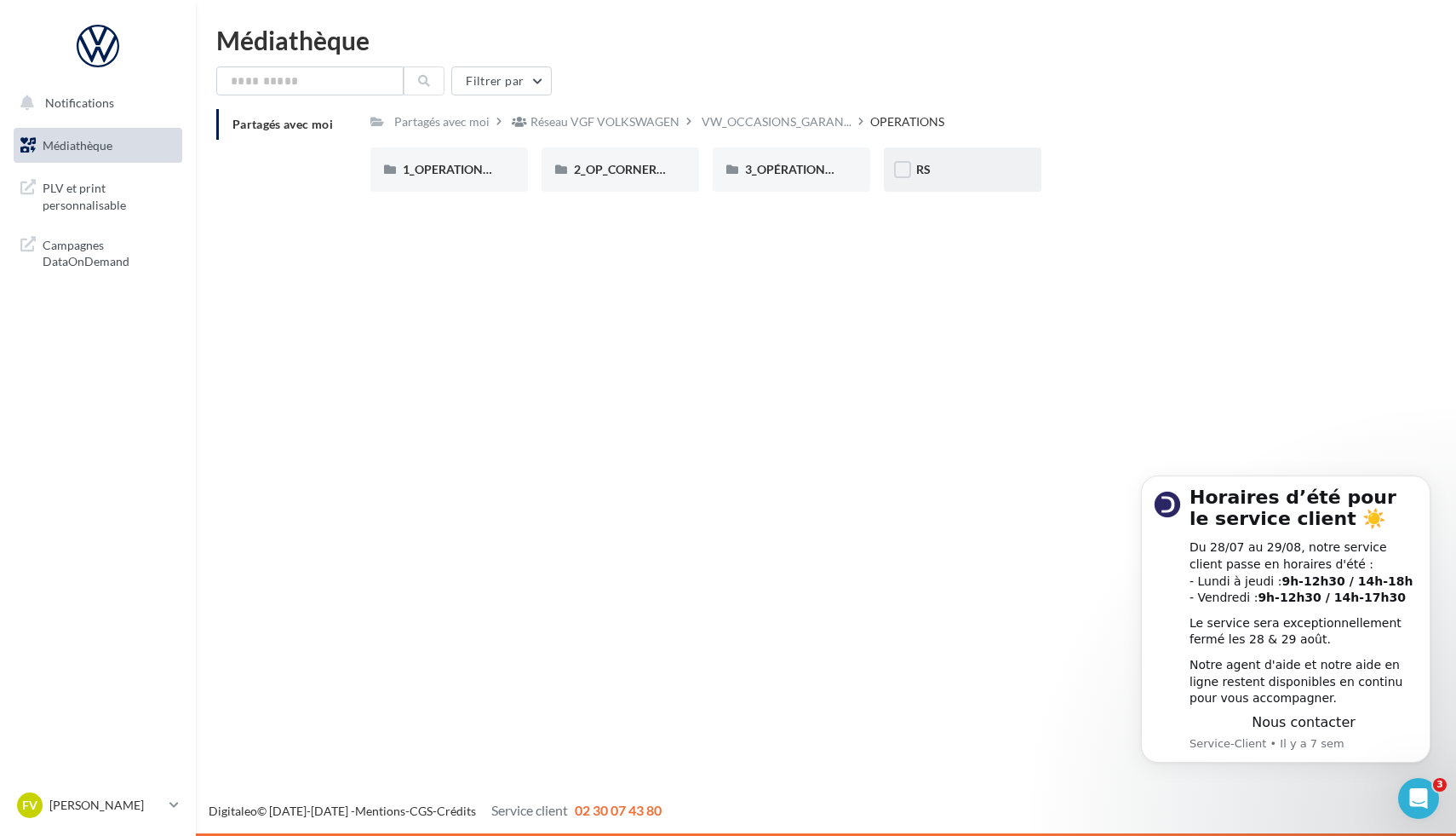
click at [931, 180] on div "RS" at bounding box center [962, 169] width 158 height 44
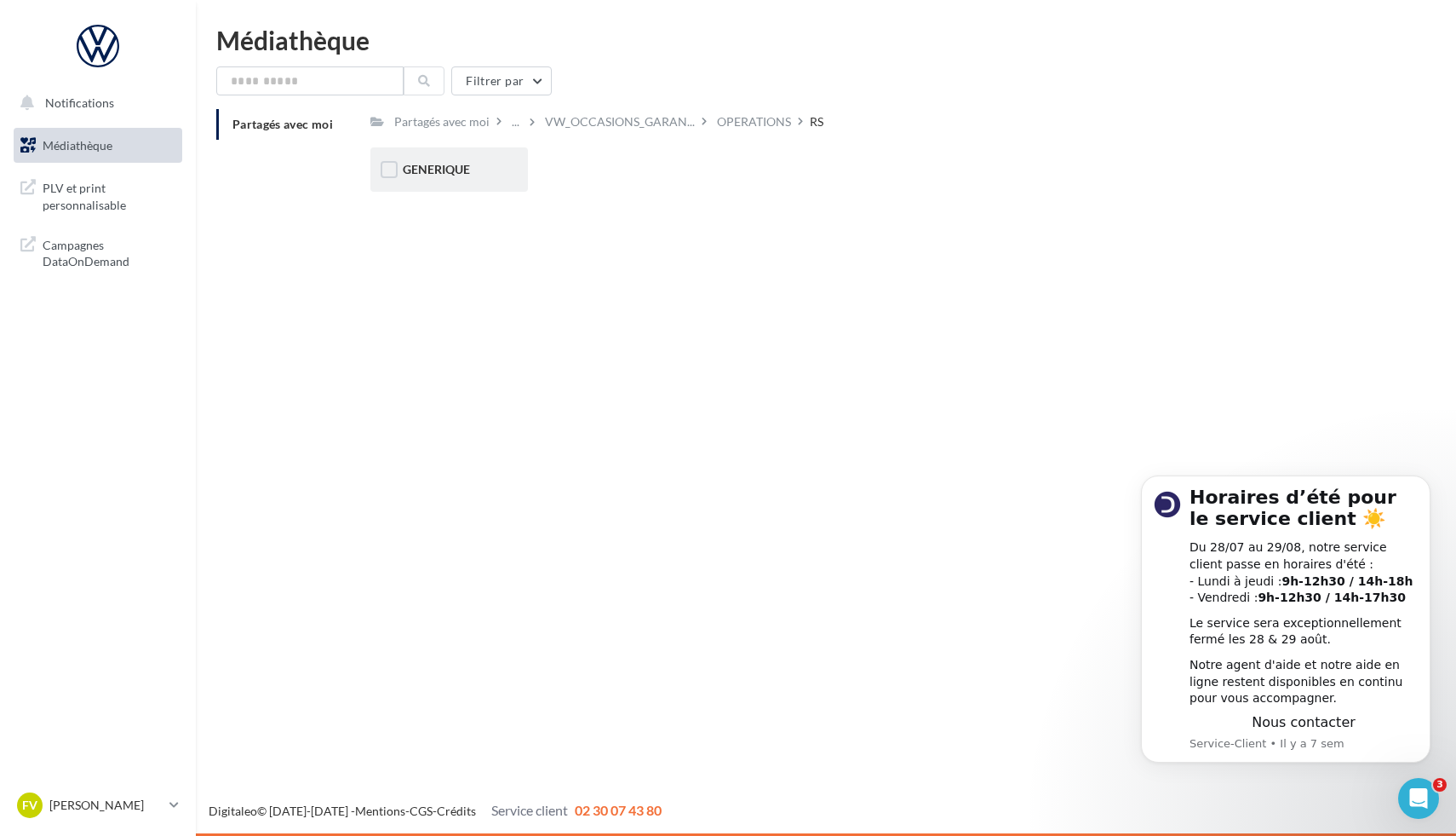
click at [512, 170] on div "GENERIQUE" at bounding box center [449, 169] width 158 height 44
click at [512, 170] on div "VW" at bounding box center [449, 169] width 158 height 44
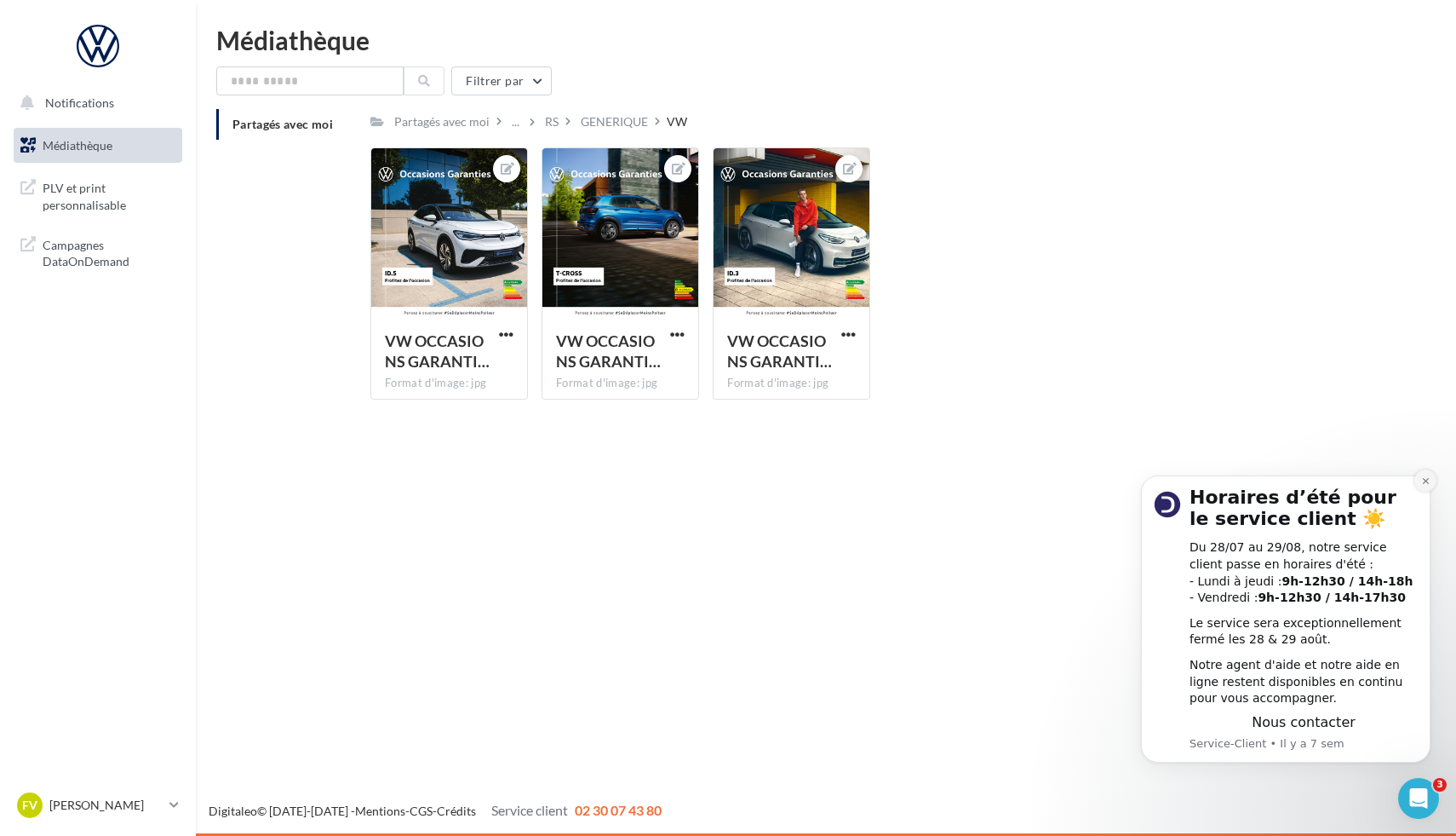
click at [1421, 482] on icon "Dismiss notification" at bounding box center [1425, 481] width 10 height 10
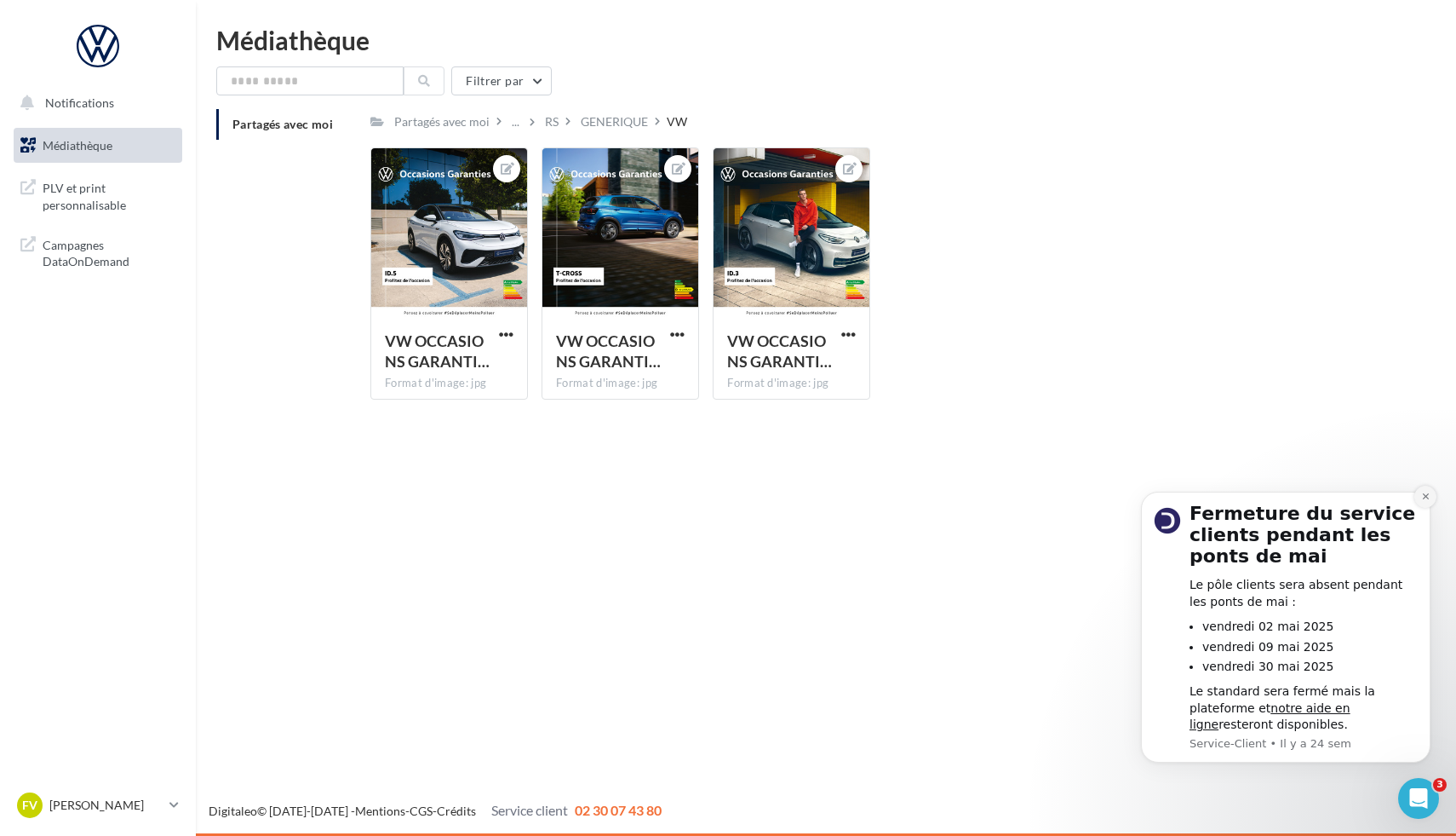
click at [1425, 494] on icon "Dismiss notification" at bounding box center [1425, 496] width 10 height 10
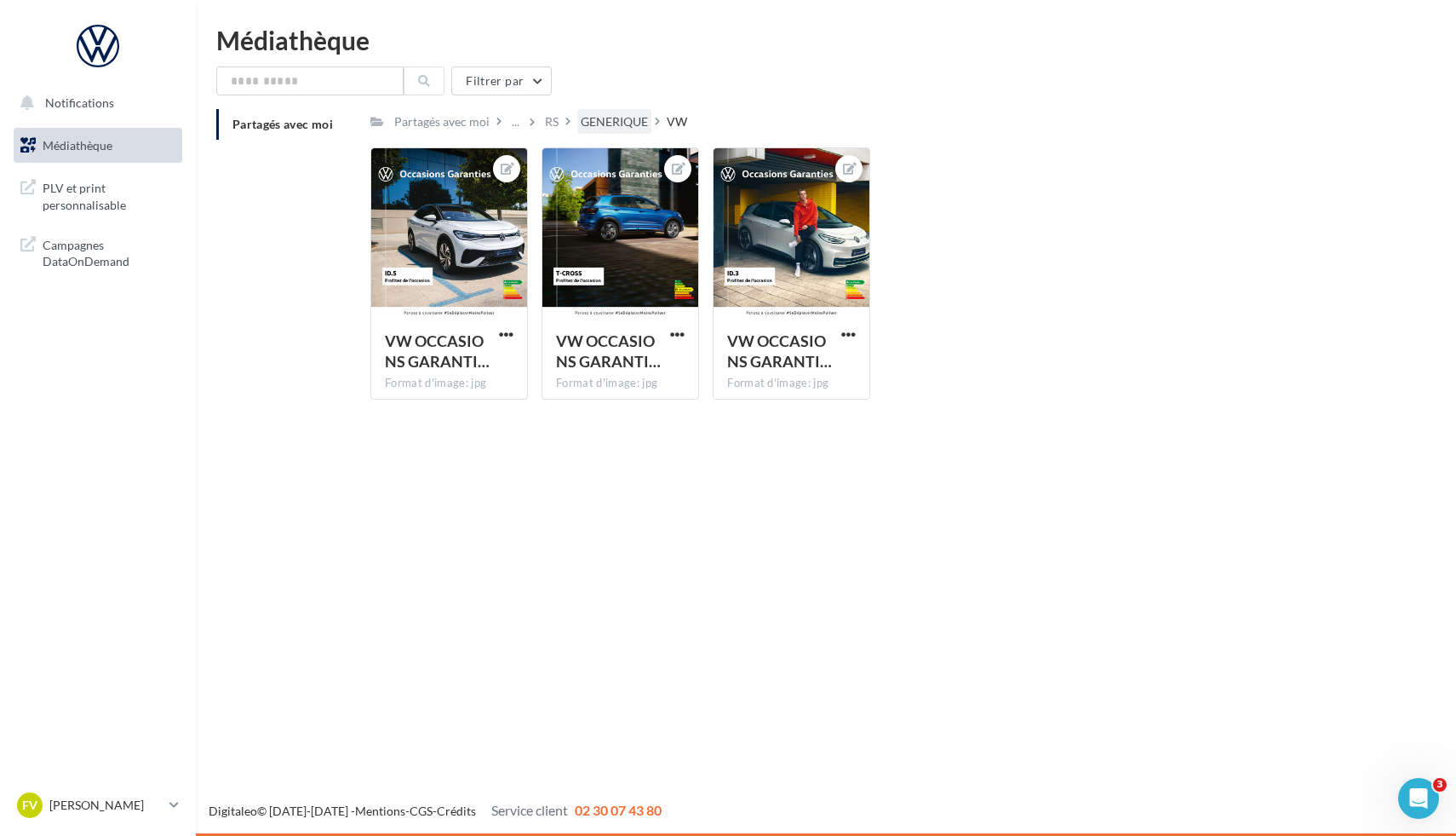
click at [598, 132] on div "GENERIQUE" at bounding box center [614, 122] width 74 height 25
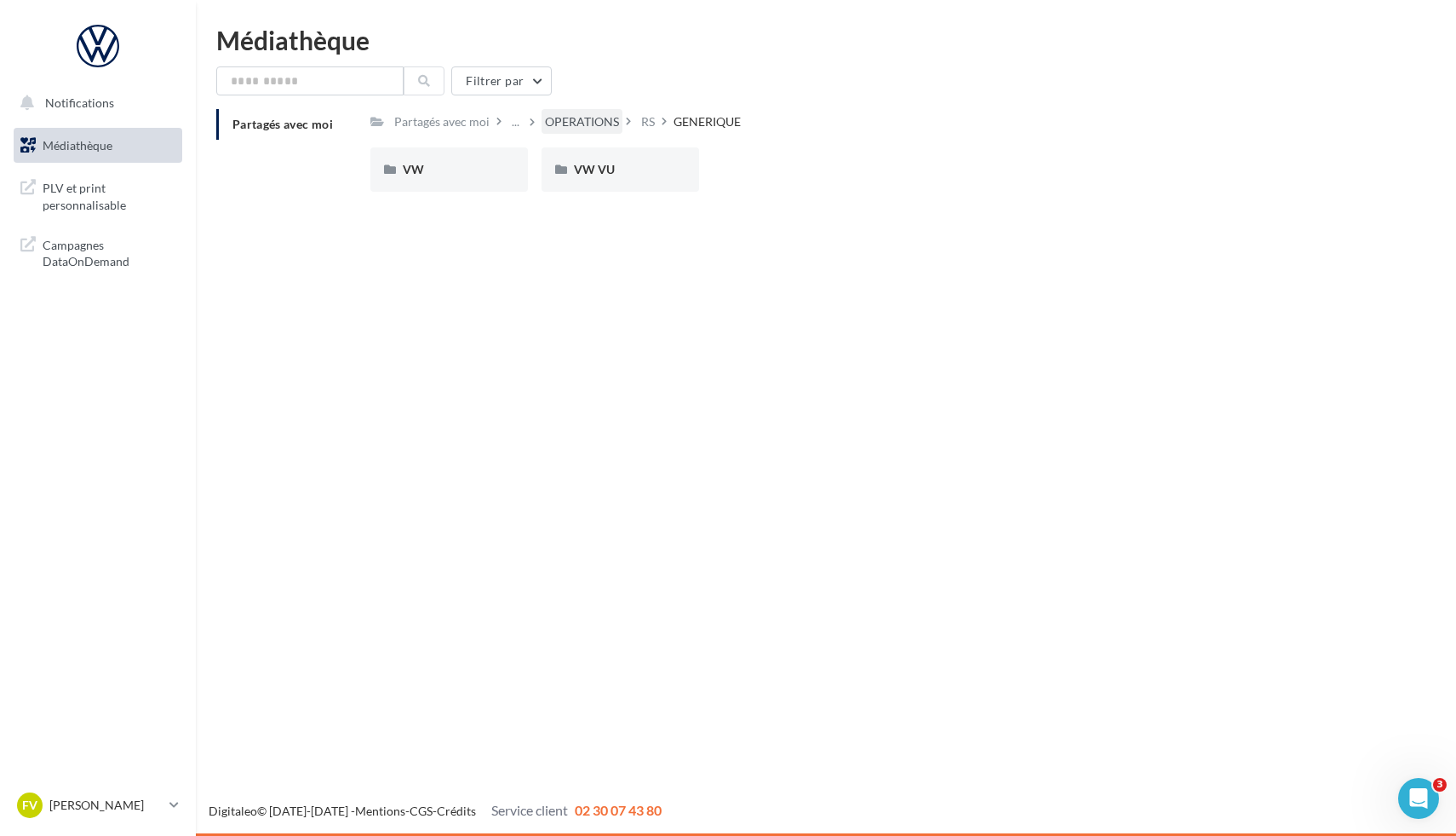
click at [595, 121] on div "OPERATIONS" at bounding box center [582, 121] width 74 height 17
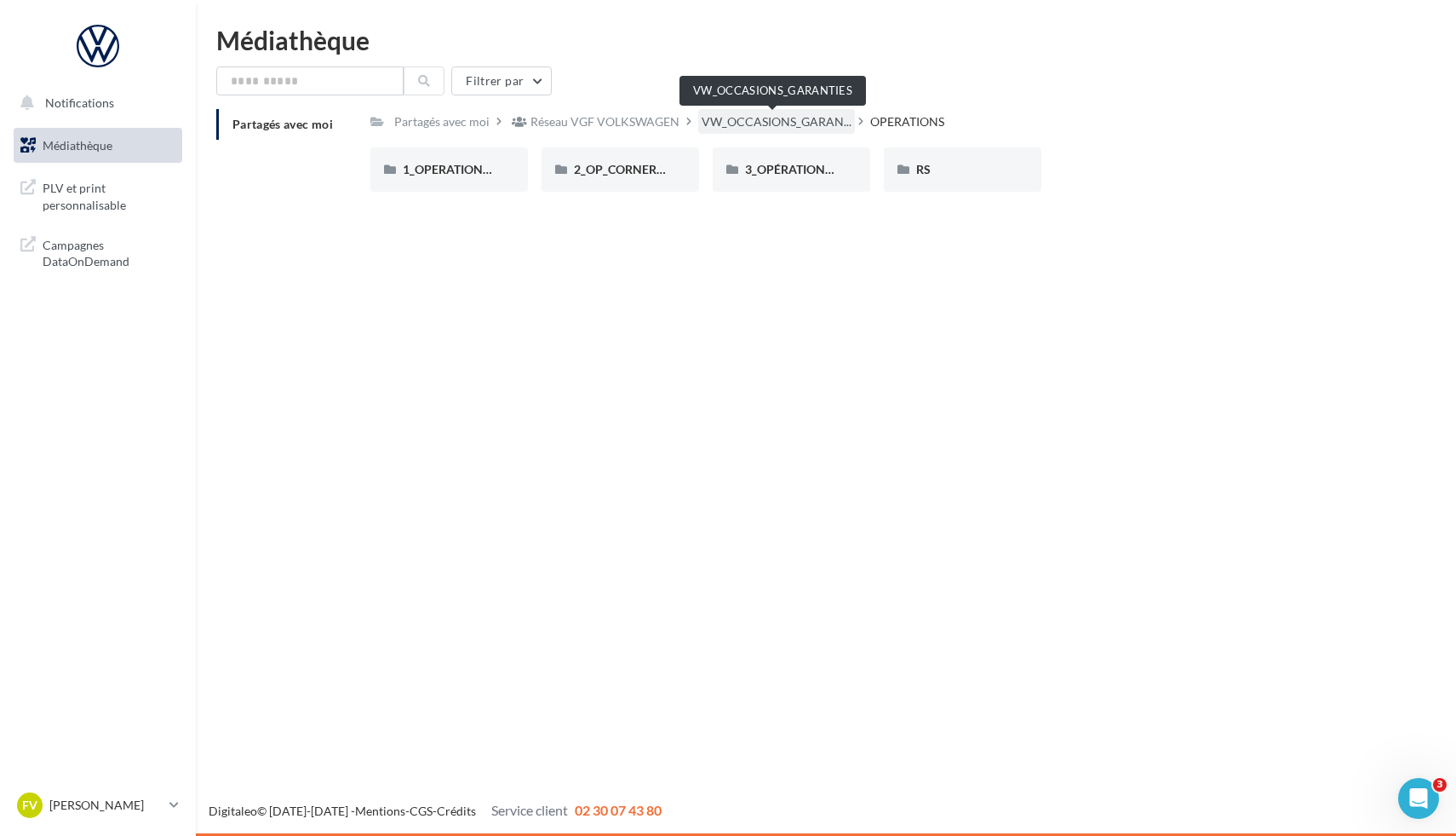
click at [769, 120] on span "VW_OCCASIONS_GARAN..." at bounding box center [776, 121] width 150 height 17
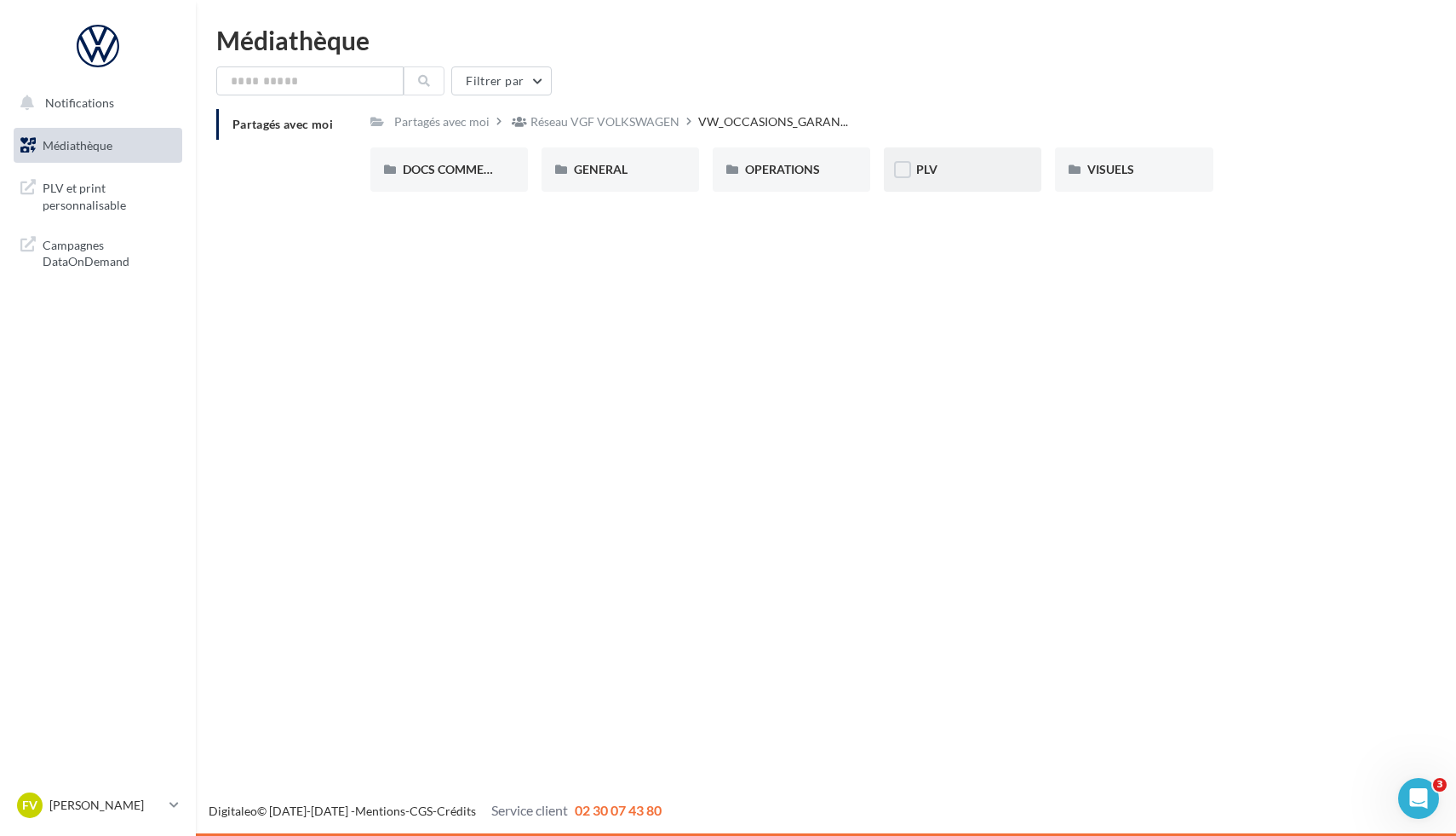
click at [977, 179] on div "PLV" at bounding box center [962, 169] width 158 height 44
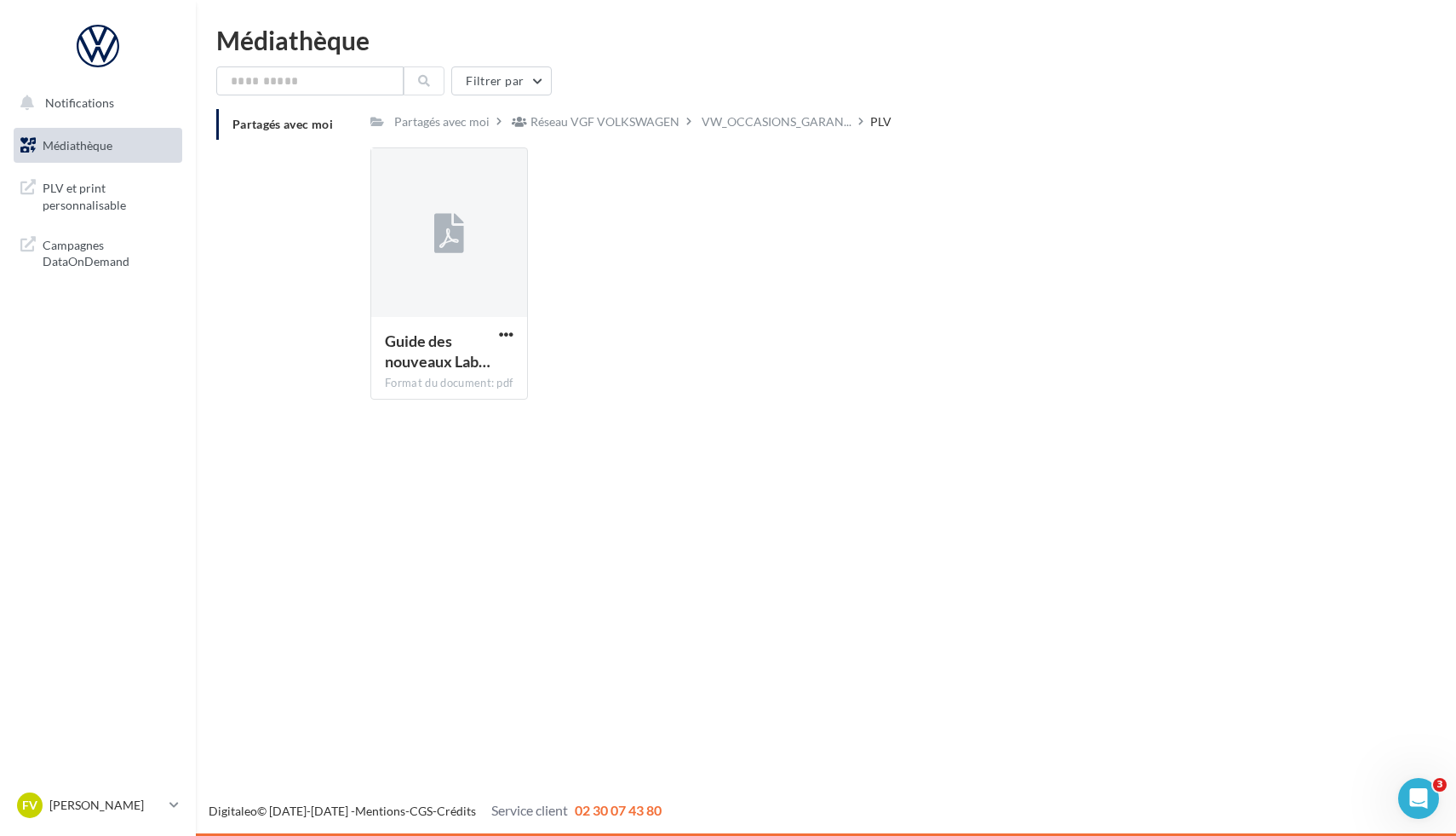
click at [778, 131] on span "VW_OCCASIONS_GARAN..." at bounding box center [776, 121] width 150 height 17
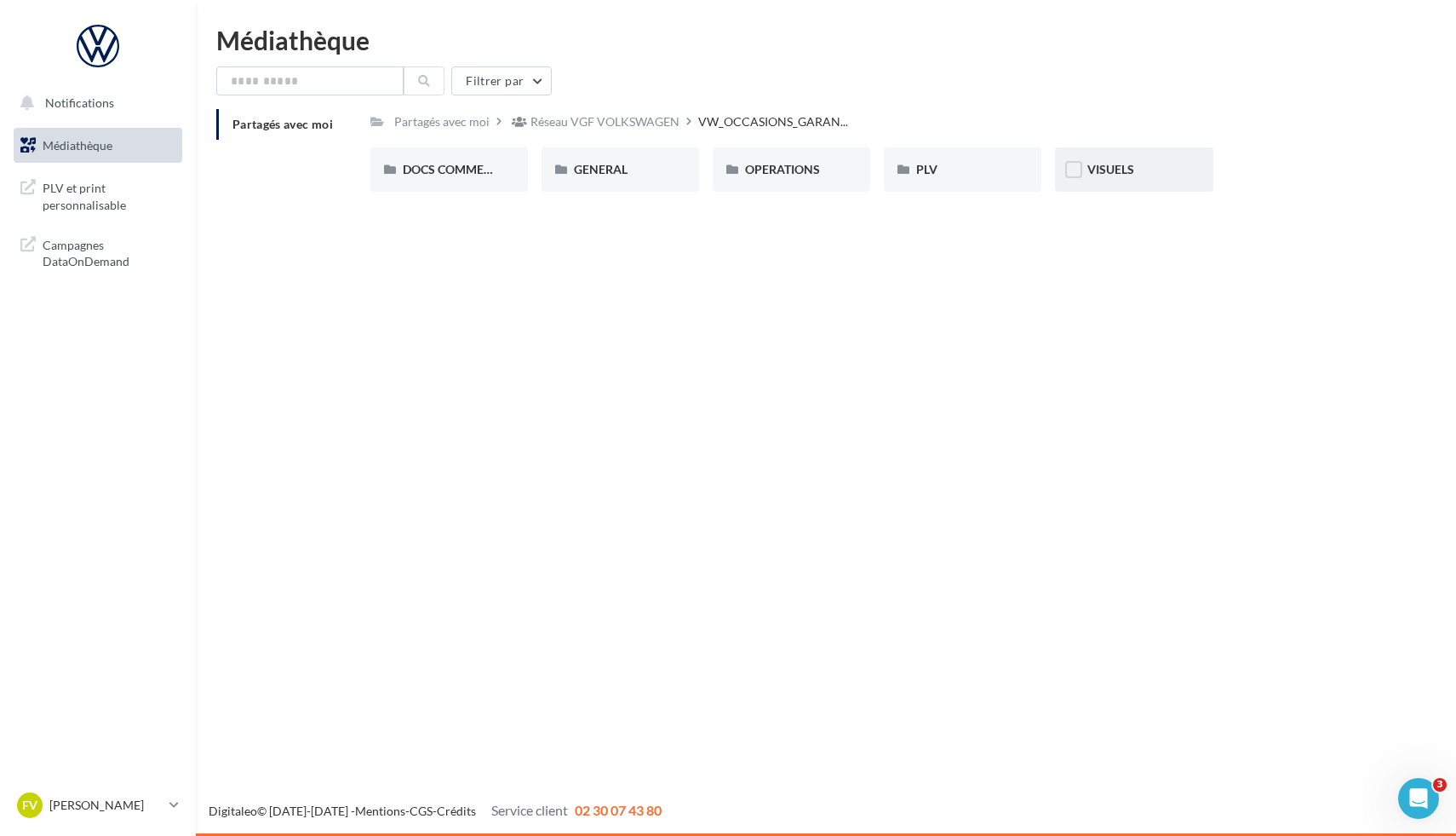
click at [1101, 173] on span "VISUELS" at bounding box center [1111, 169] width 47 height 14
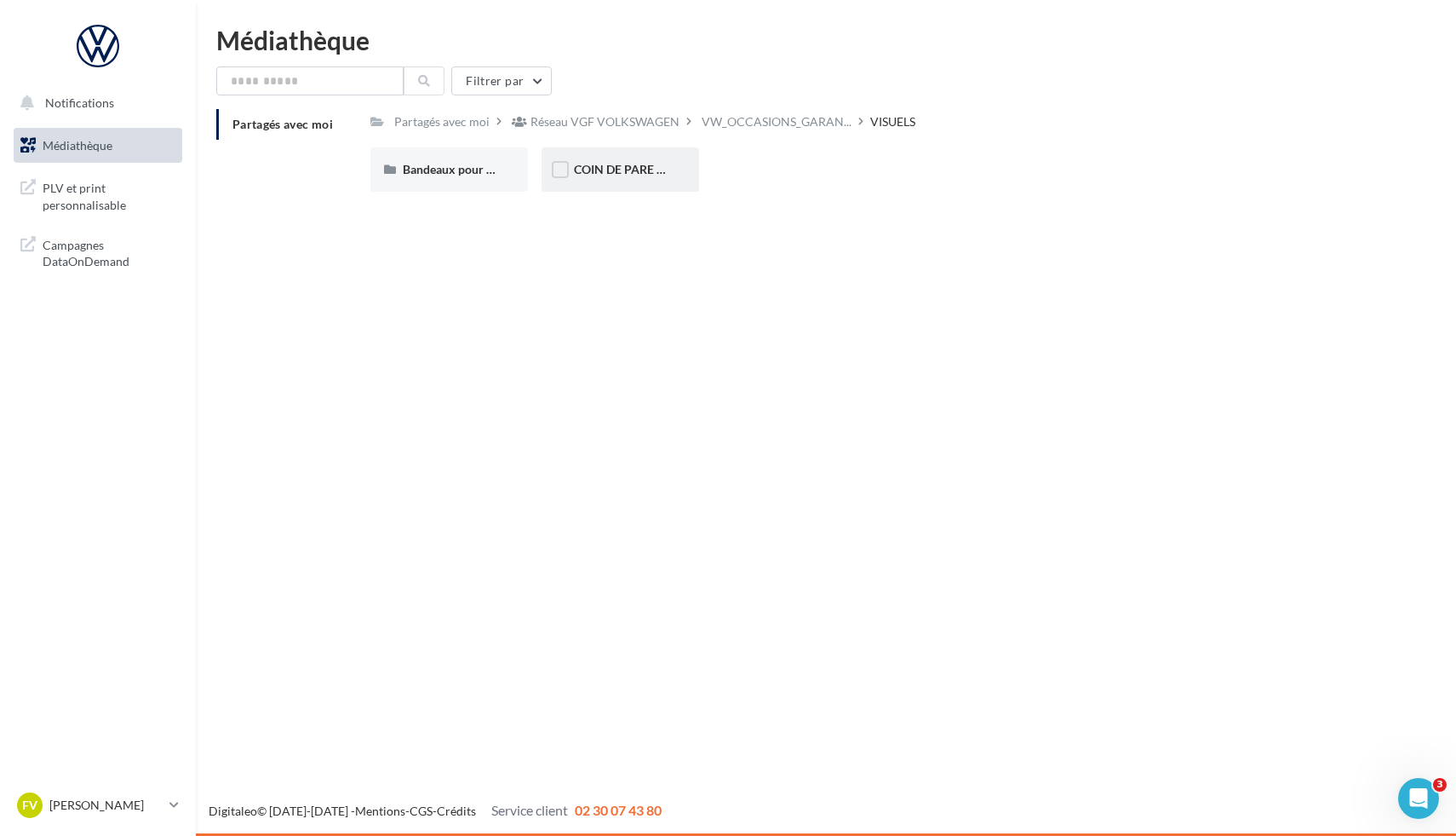
click at [591, 180] on div "COIN DE PARE BRISE" at bounding box center [620, 169] width 158 height 44
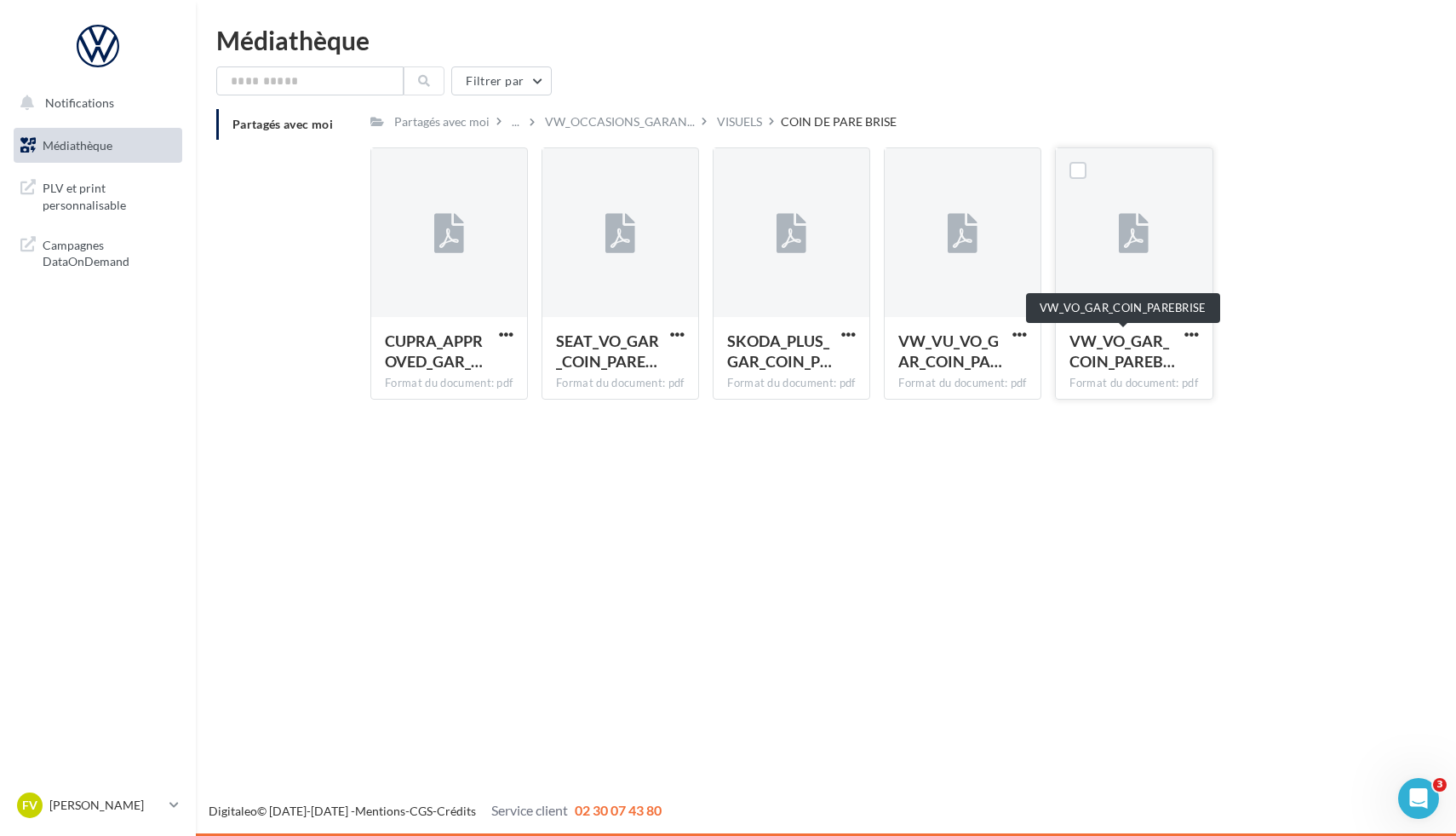
click at [1138, 358] on span "VW_VO_GAR_COIN_PAREB…" at bounding box center [1122, 351] width 106 height 39
click at [1190, 332] on span "button" at bounding box center [1192, 334] width 14 height 14
click at [1122, 371] on button "Télécharger" at bounding box center [1117, 368] width 170 height 44
click at [732, 122] on div "VISUELS" at bounding box center [739, 121] width 45 height 17
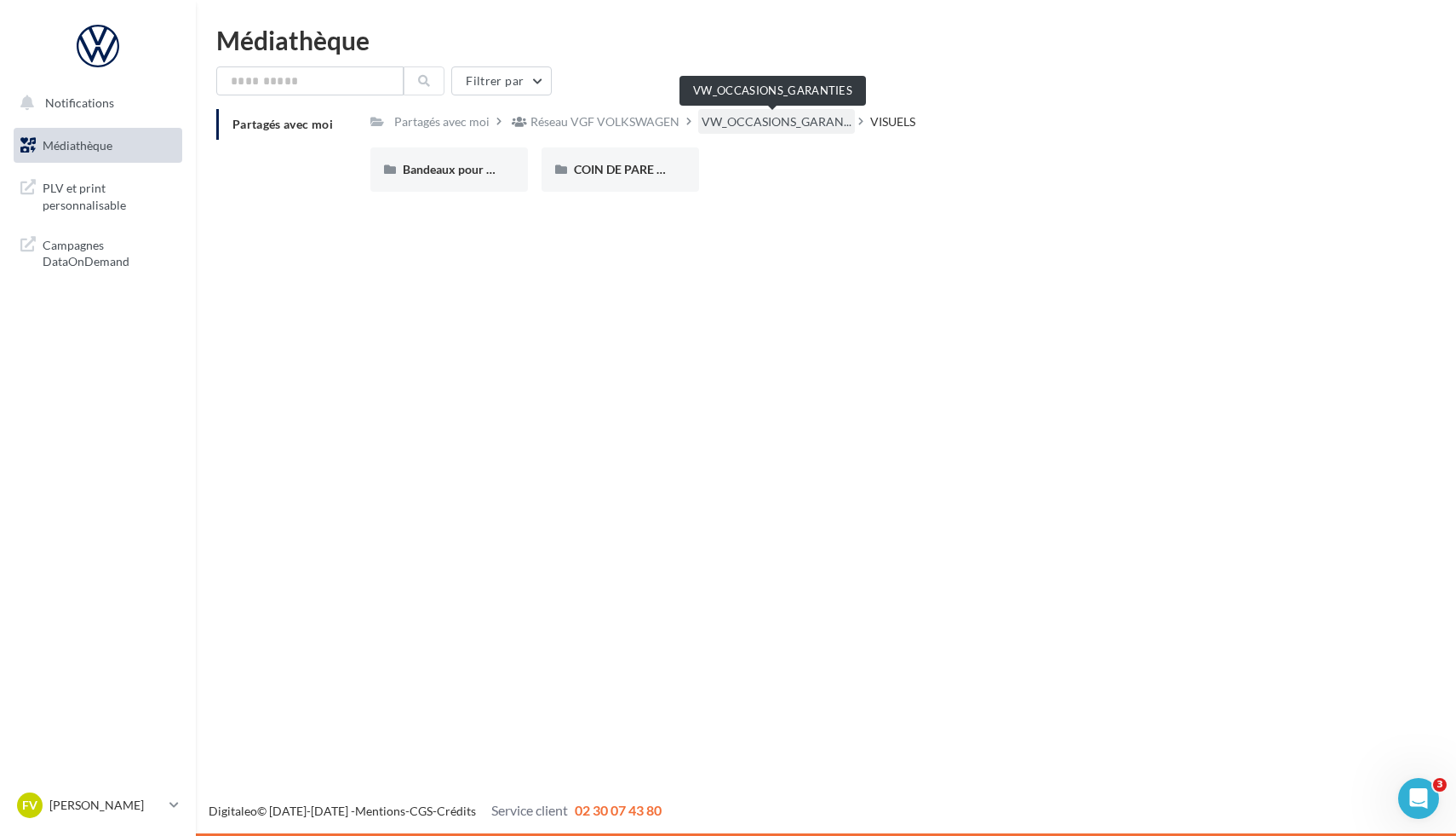
click at [798, 130] on span "VW_OCCASIONS_GARAN..." at bounding box center [776, 121] width 150 height 17
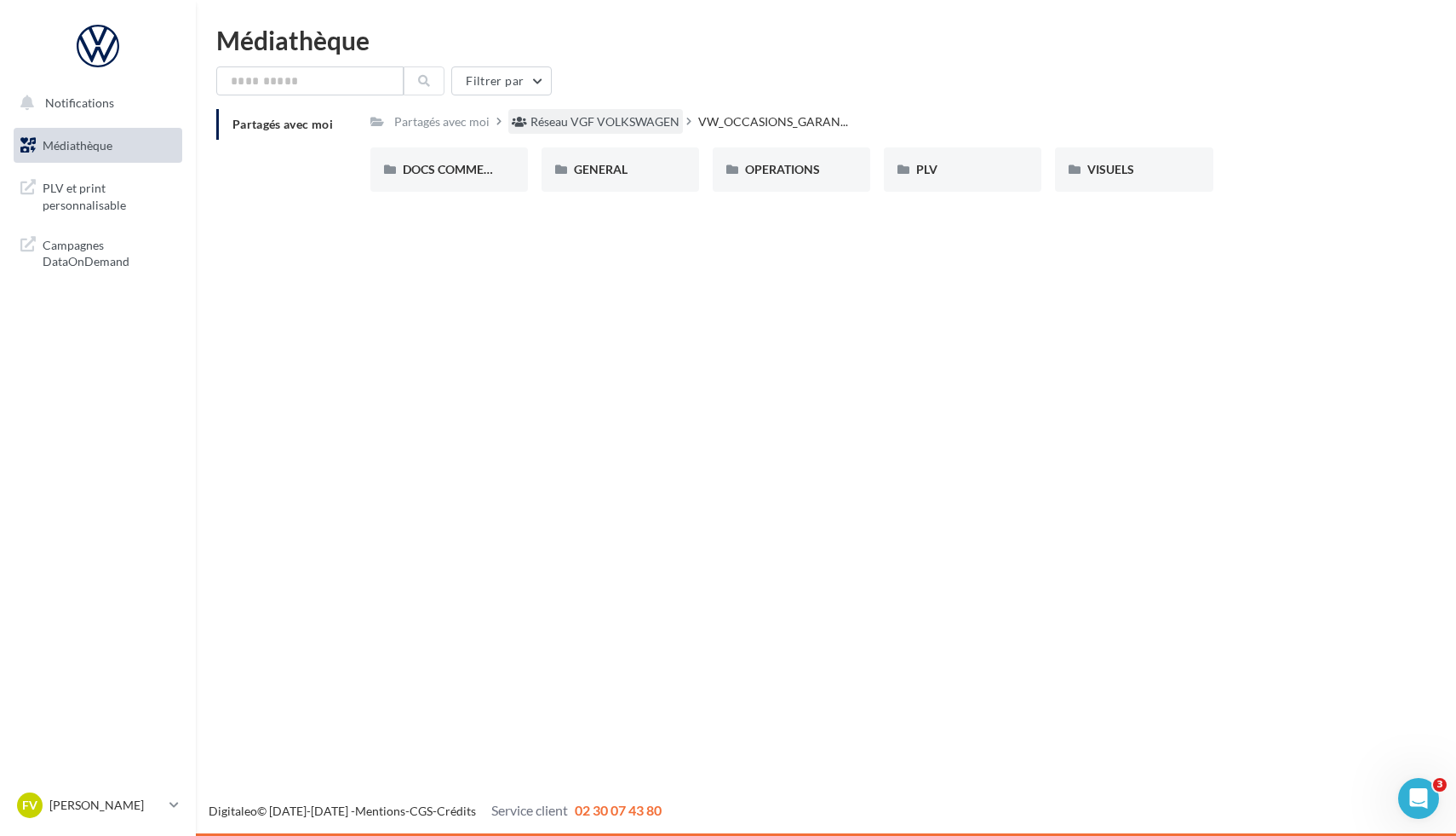
click at [630, 129] on div "Réseau VGF VOLKSWAGEN" at bounding box center [605, 121] width 149 height 17
click at [408, 135] on div "Partagés avec moi Réseau VGF VOLKSWAGEN Rs Partagé par Réseau VGF VOLKSWAGEN VW…" at bounding box center [877, 157] width 1014 height 96
click at [430, 122] on div "Partagés avec moi" at bounding box center [442, 121] width 95 height 17
click at [804, 183] on div "VW_PROFESSIONNELS" at bounding box center [791, 169] width 158 height 44
click at [759, 129] on div "VW_PROFESSIONNELS" at bounding box center [761, 121] width 126 height 17
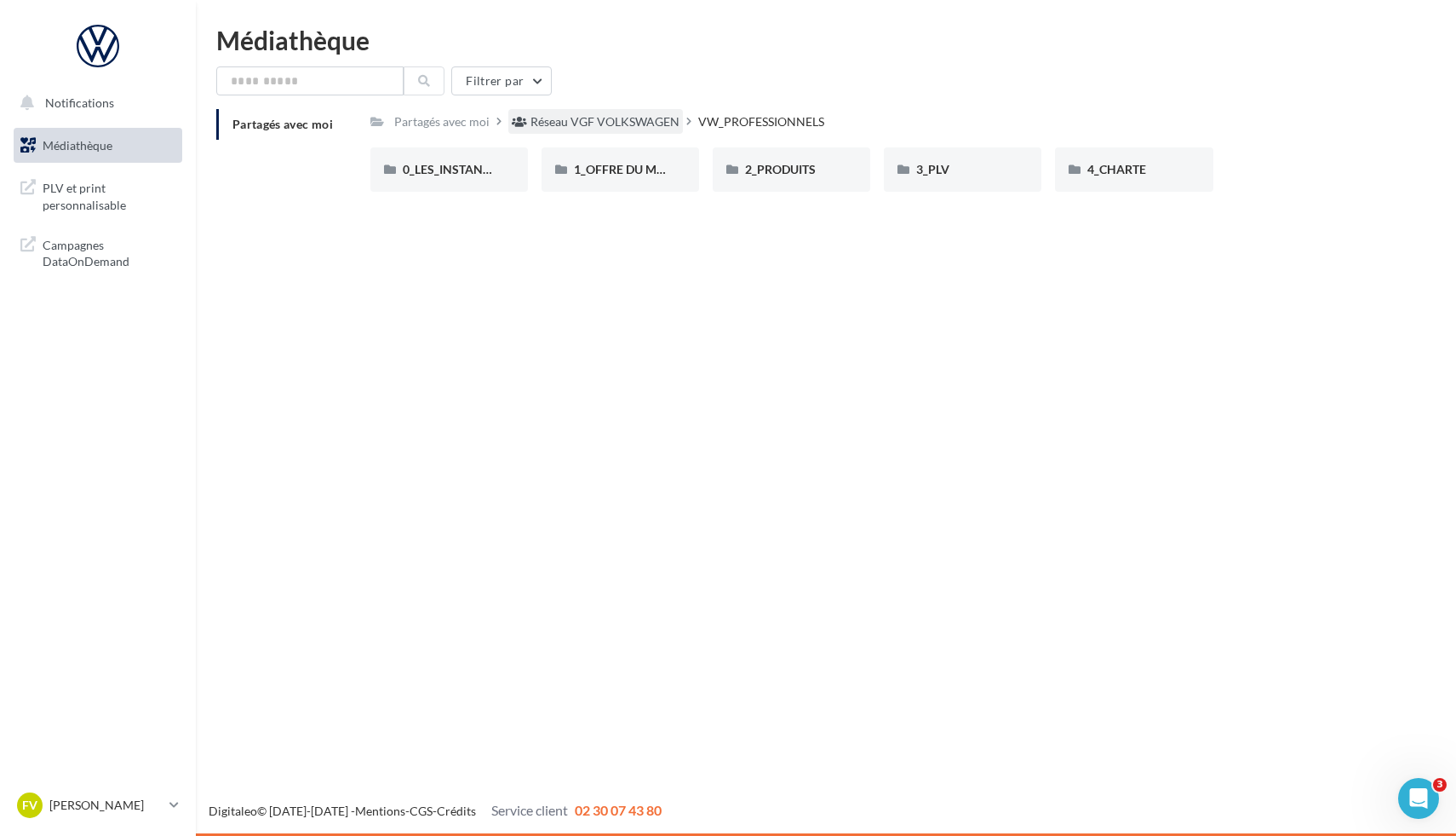
click at [640, 114] on div "Réseau VGF VOLKSWAGEN" at bounding box center [605, 121] width 149 height 17
click at [466, 115] on div "Partagés avec moi" at bounding box center [442, 121] width 95 height 17
click at [457, 177] on div "VW_OCCASIONS_GARANTIES" at bounding box center [449, 169] width 93 height 17
click at [707, 131] on div "Partagés avec moi Réseau VGF VOLKSWAGEN VW_OCCASIONS_GARAN..." at bounding box center [613, 122] width 485 height 25
click at [638, 113] on div "Réseau VGF VOLKSWAGEN" at bounding box center [596, 122] width 175 height 25
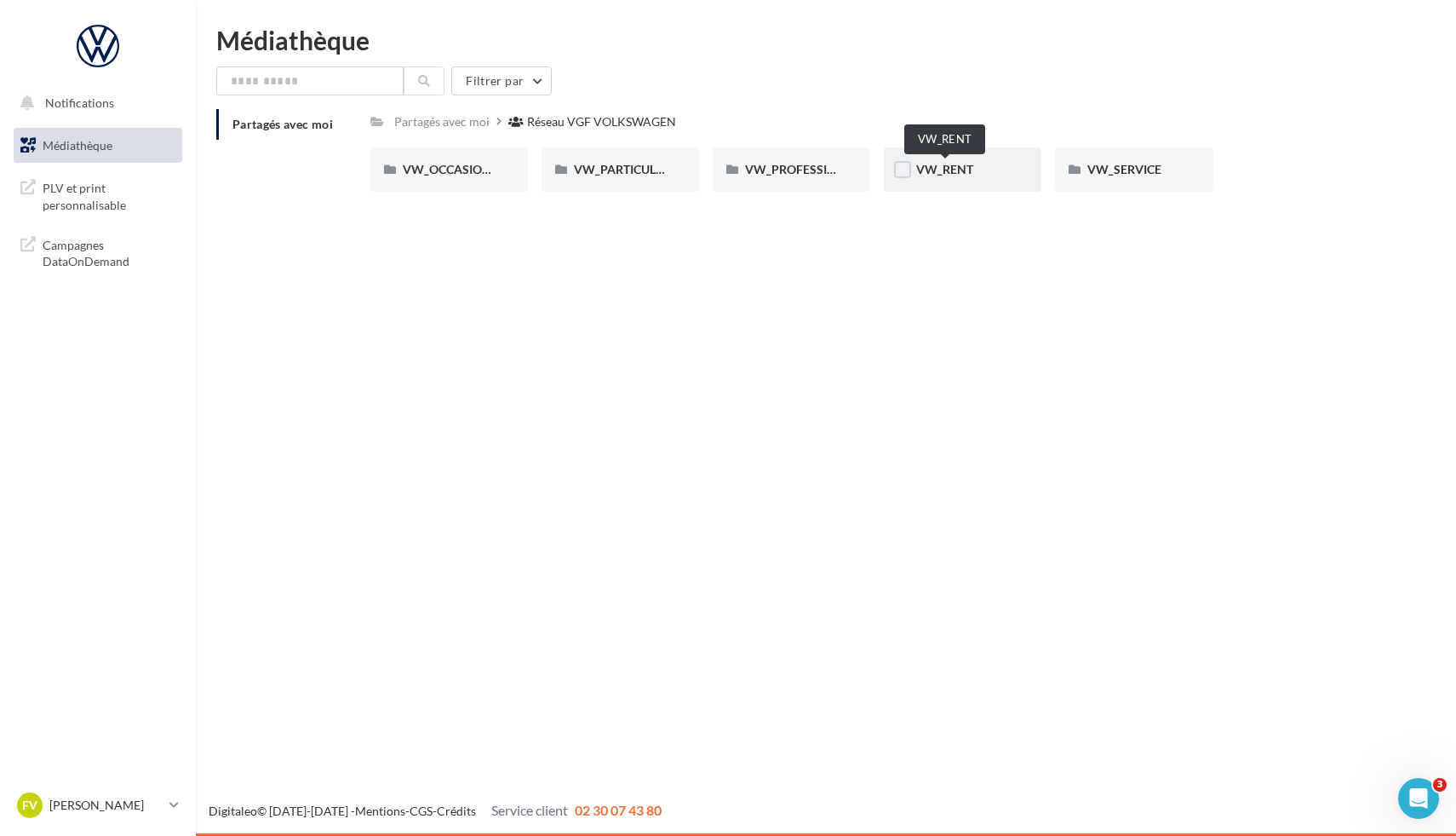
click at [955, 171] on span "VW_RENT" at bounding box center [944, 169] width 57 height 14
click at [660, 130] on div "Réseau VGF VOLKSWAGEN" at bounding box center [605, 121] width 149 height 17
click at [393, 183] on div at bounding box center [389, 172] width 17 height 21
click at [449, 173] on span "VW_OCCASIONS_GARANTIES" at bounding box center [486, 169] width 167 height 14
